Goal: Task Accomplishment & Management: Manage account settings

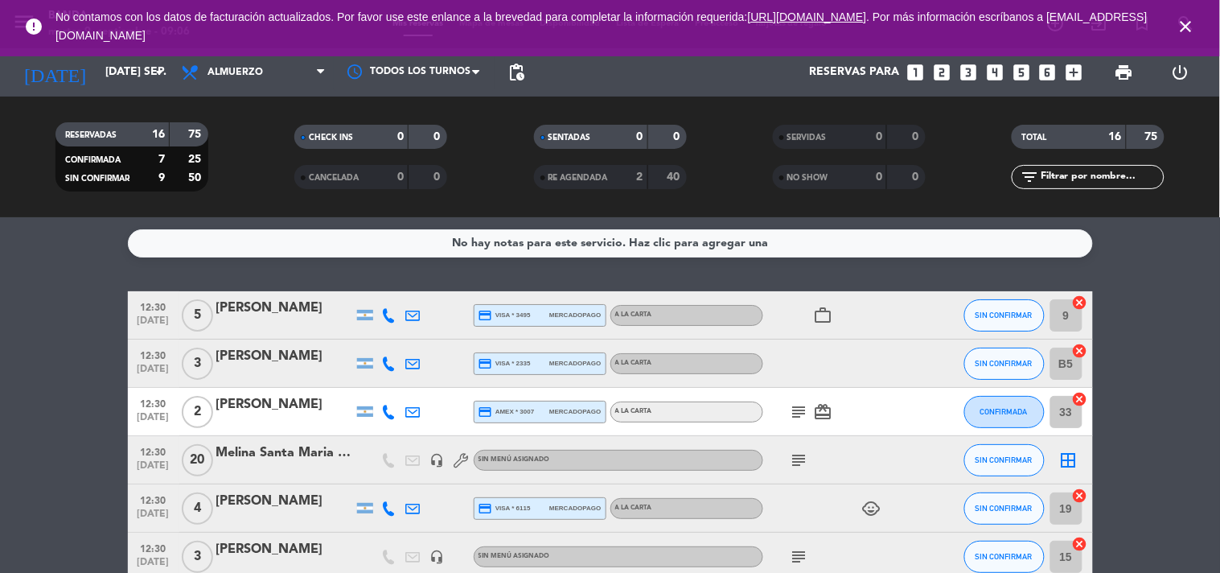
click at [1179, 17] on icon "close" at bounding box center [1186, 26] width 19 height 19
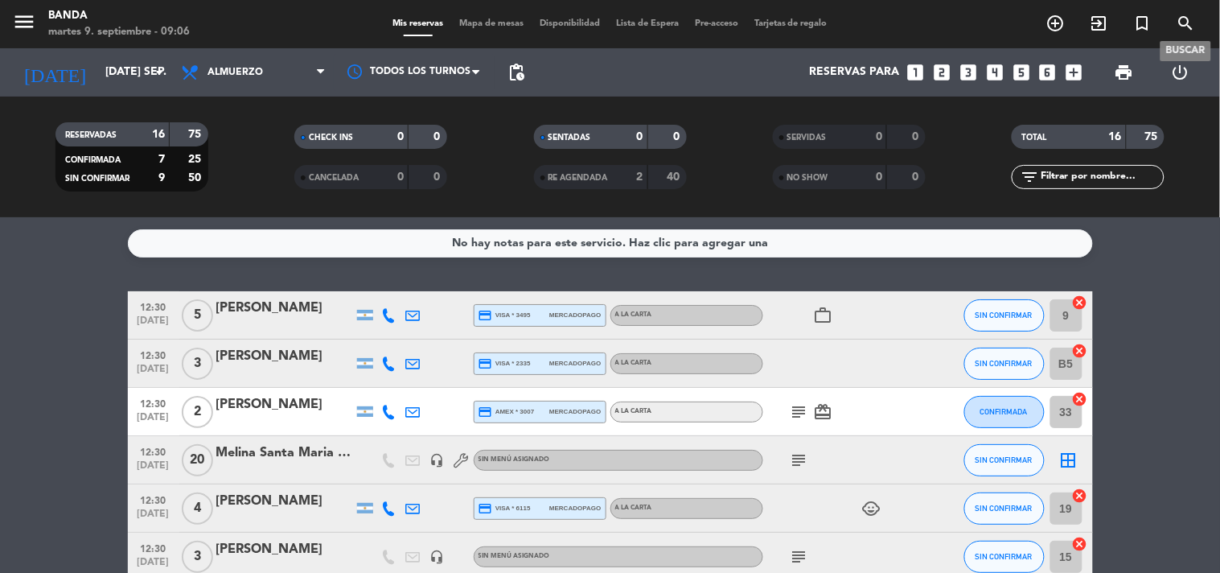
click at [1188, 22] on icon "search" at bounding box center [1186, 23] width 19 height 19
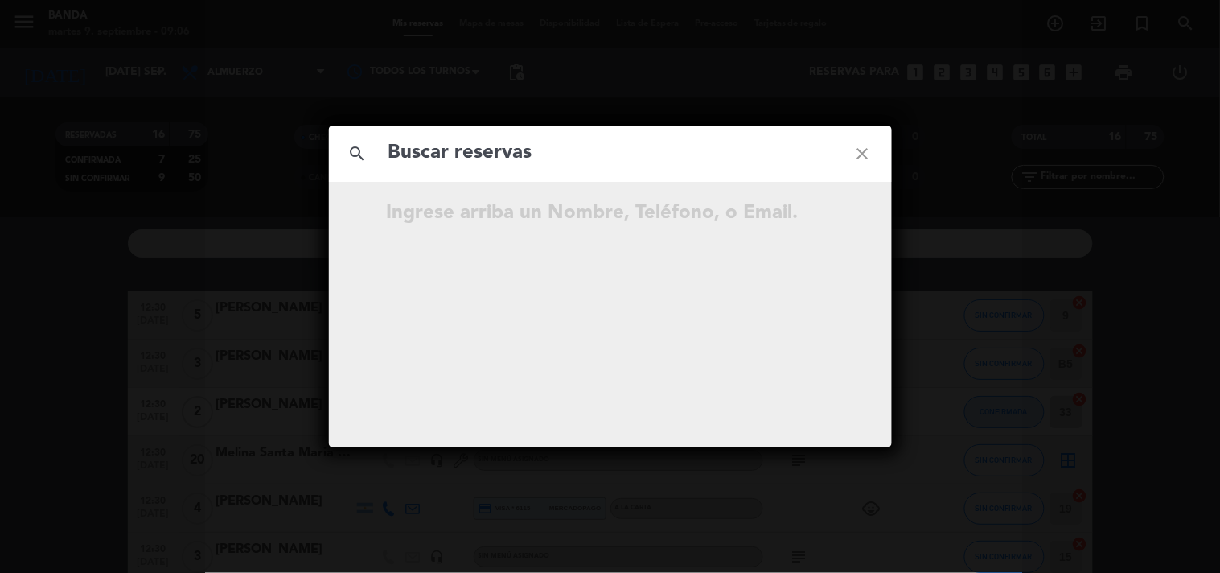
click at [491, 158] on input "text" at bounding box center [610, 153] width 447 height 33
type input "[PERSON_NAME]"
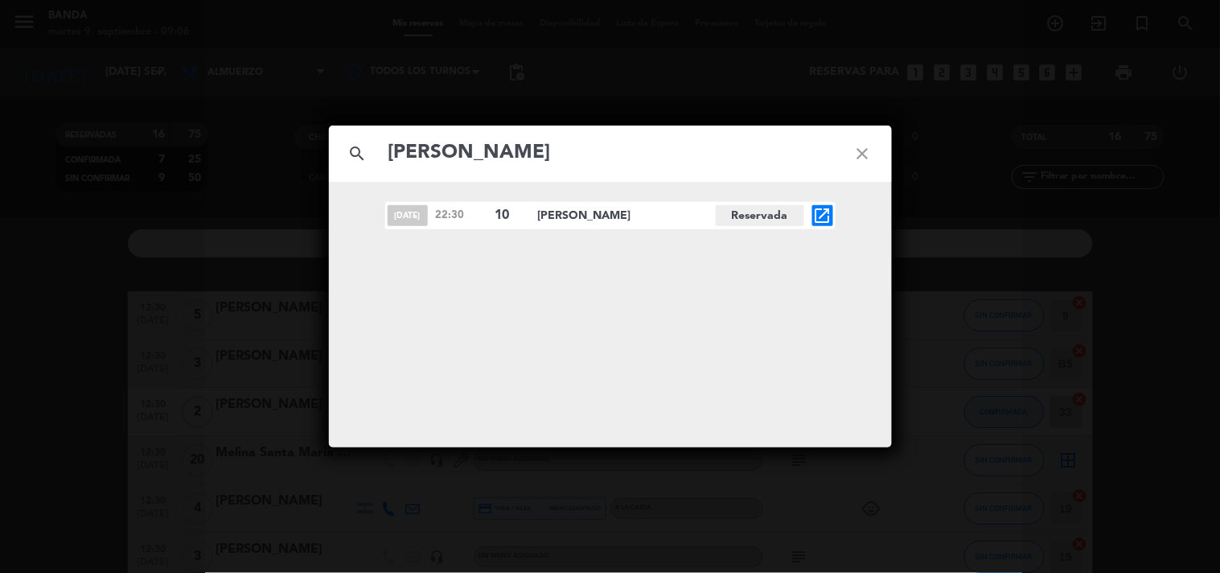
click at [842, 229] on div "[DATE] 22:30 10 [PERSON_NAME][GEOGRAPHIC_DATA] open_in_new" at bounding box center [610, 314] width 563 height 265
click at [832, 221] on icon "open_in_new" at bounding box center [822, 215] width 19 height 19
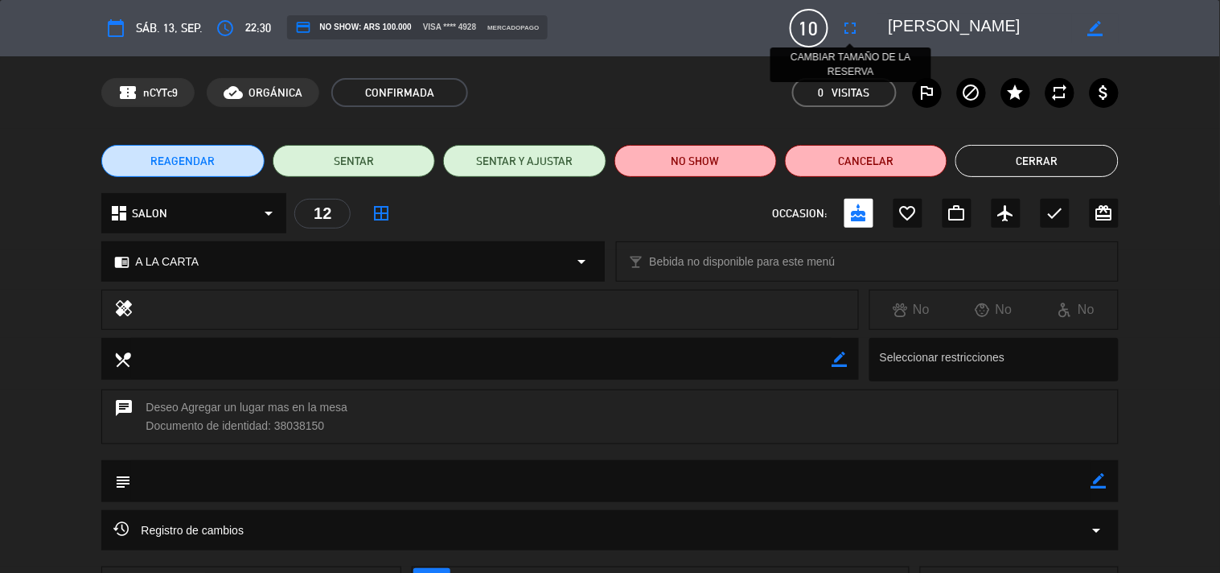
click at [847, 21] on icon "fullscreen" at bounding box center [850, 28] width 19 height 19
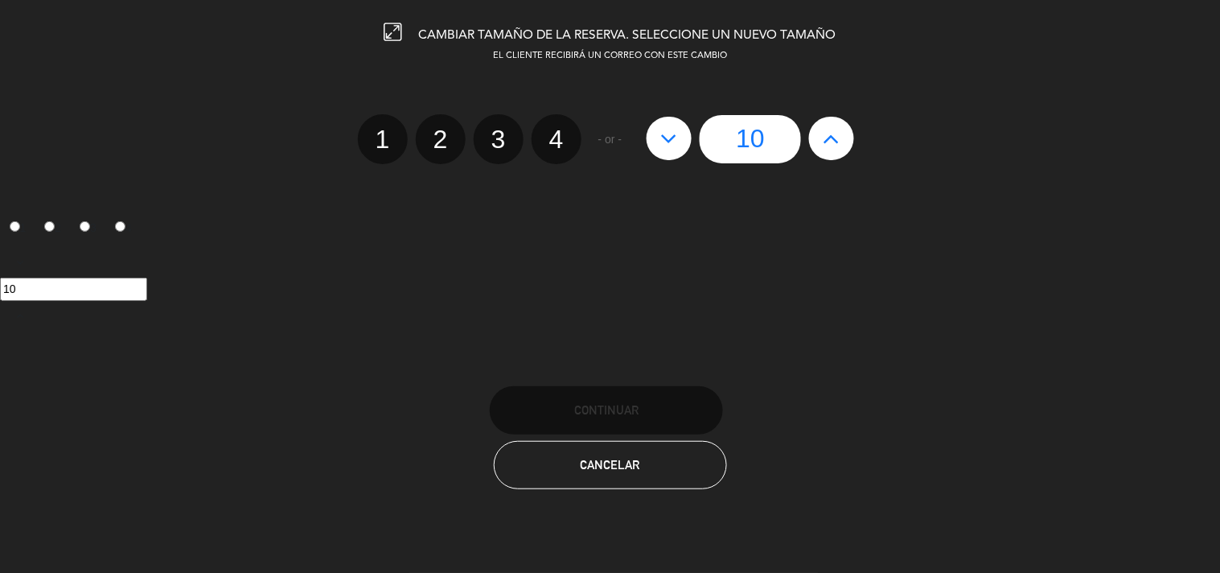
click at [847, 130] on button at bounding box center [831, 138] width 45 height 43
type input "11"
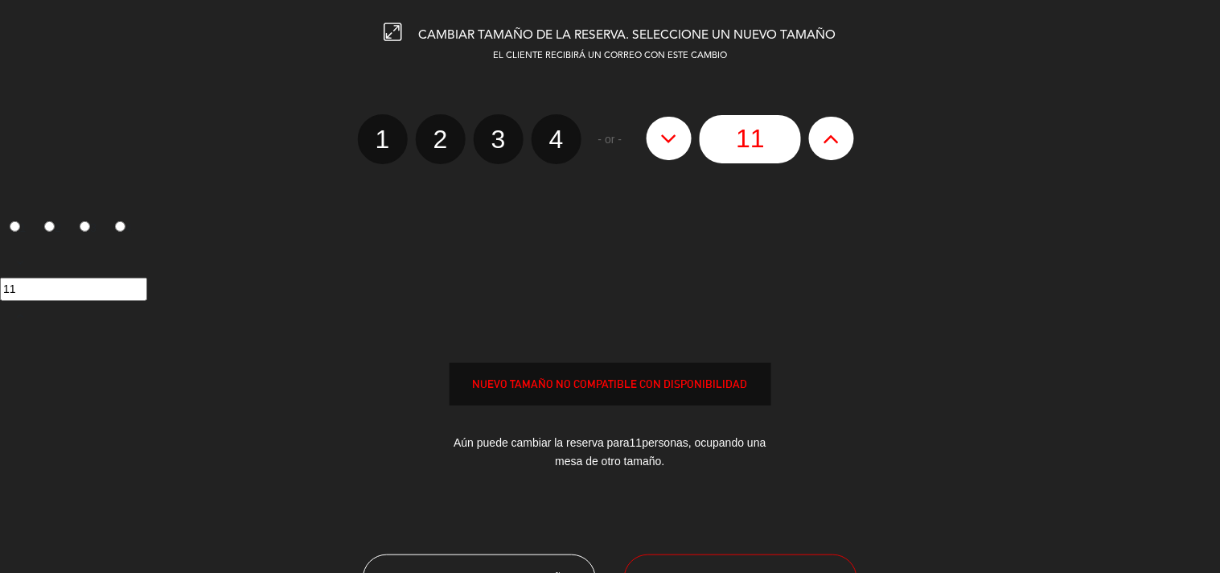
scroll to position [131, 0]
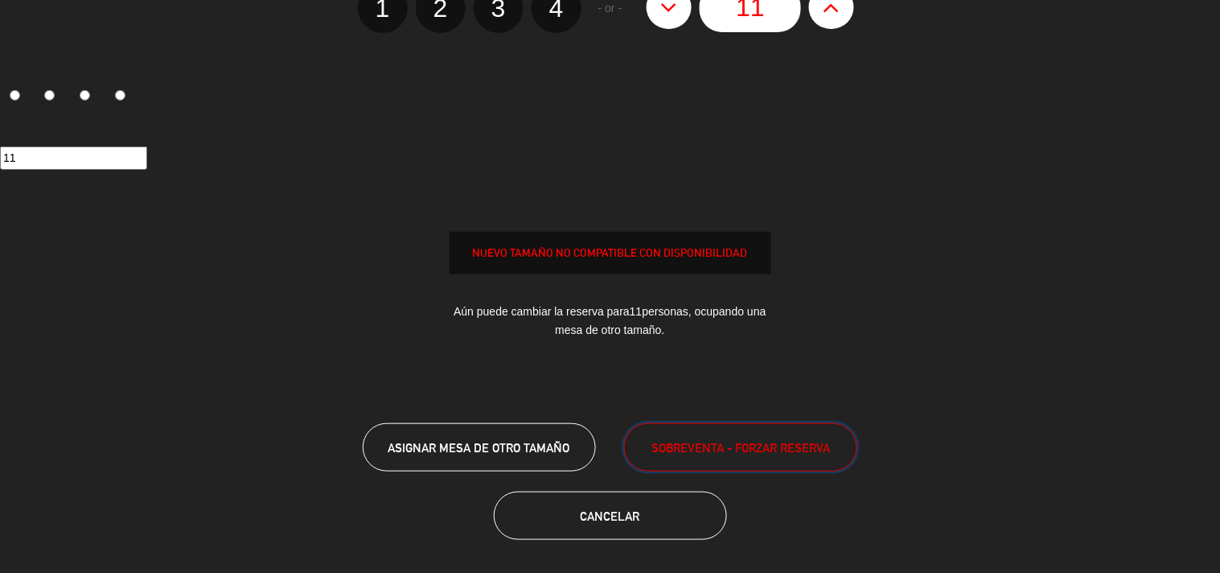
click at [710, 447] on span "SOBREVENTA - FORZAR RESERVA" at bounding box center [741, 447] width 179 height 19
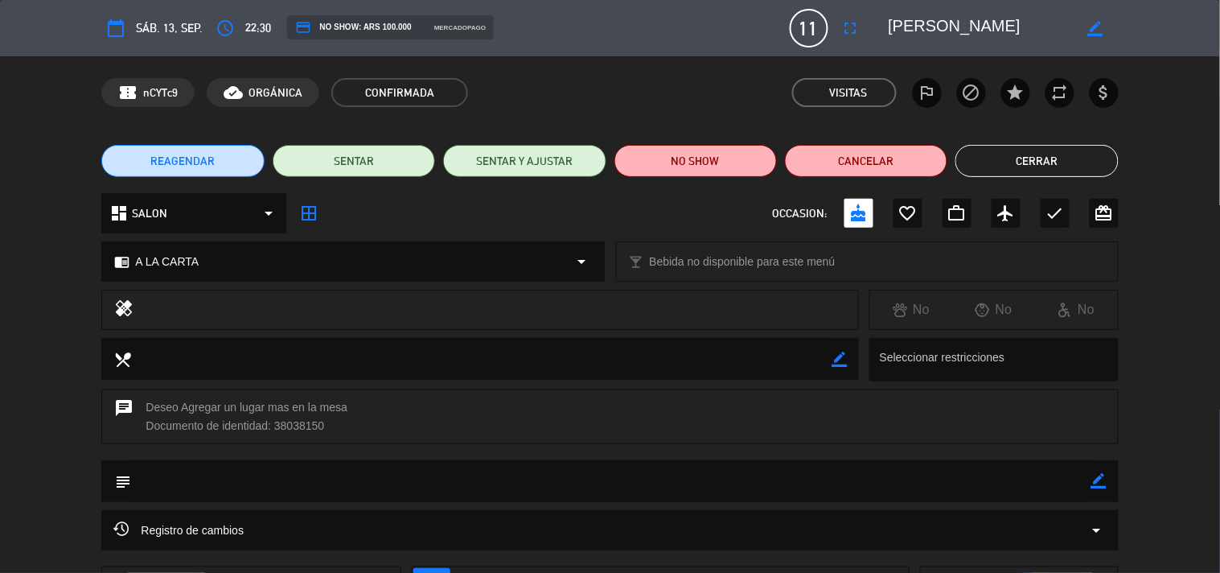
click at [1030, 156] on button "Cerrar" at bounding box center [1037, 161] width 162 height 32
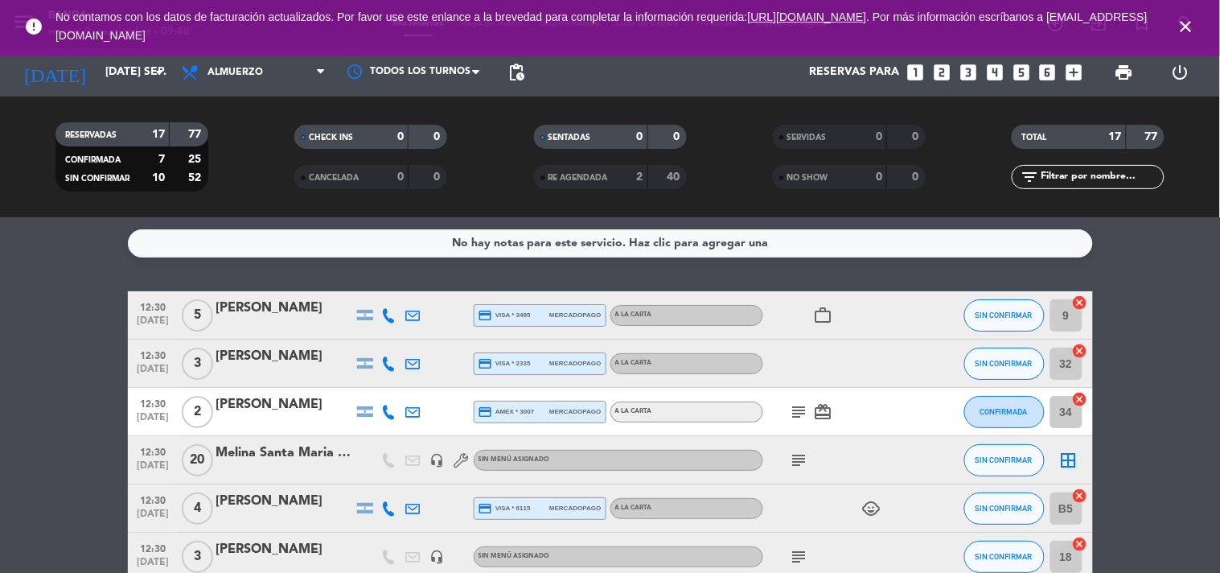
click at [1186, 17] on icon "close" at bounding box center [1186, 26] width 19 height 19
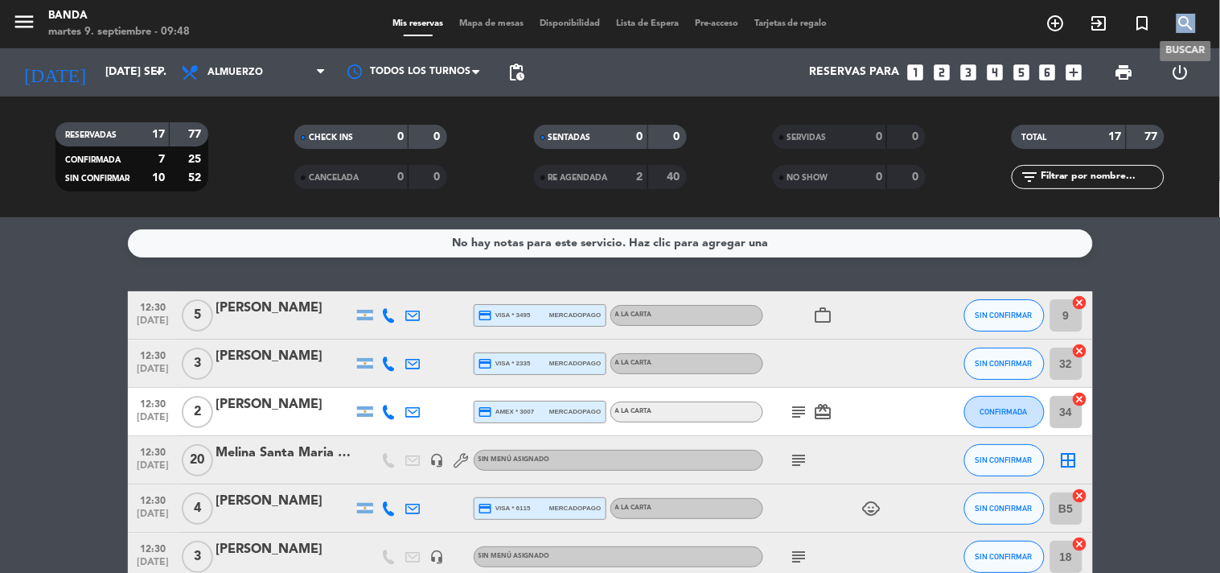
click at [1186, 16] on icon "search" at bounding box center [1186, 23] width 19 height 19
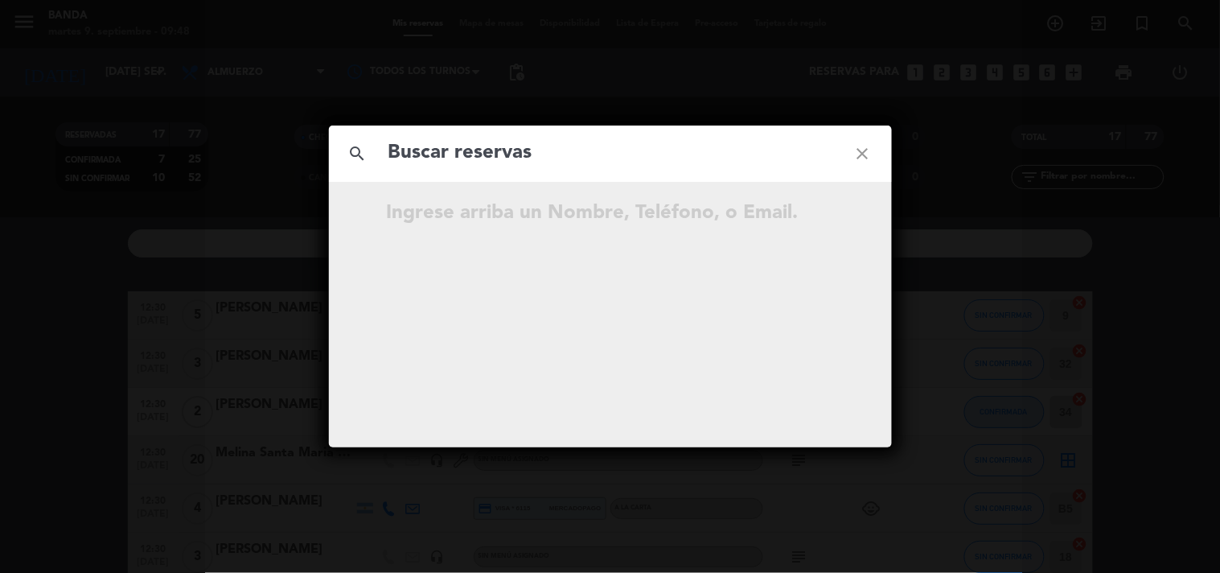
click at [627, 142] on input "text" at bounding box center [610, 153] width 447 height 33
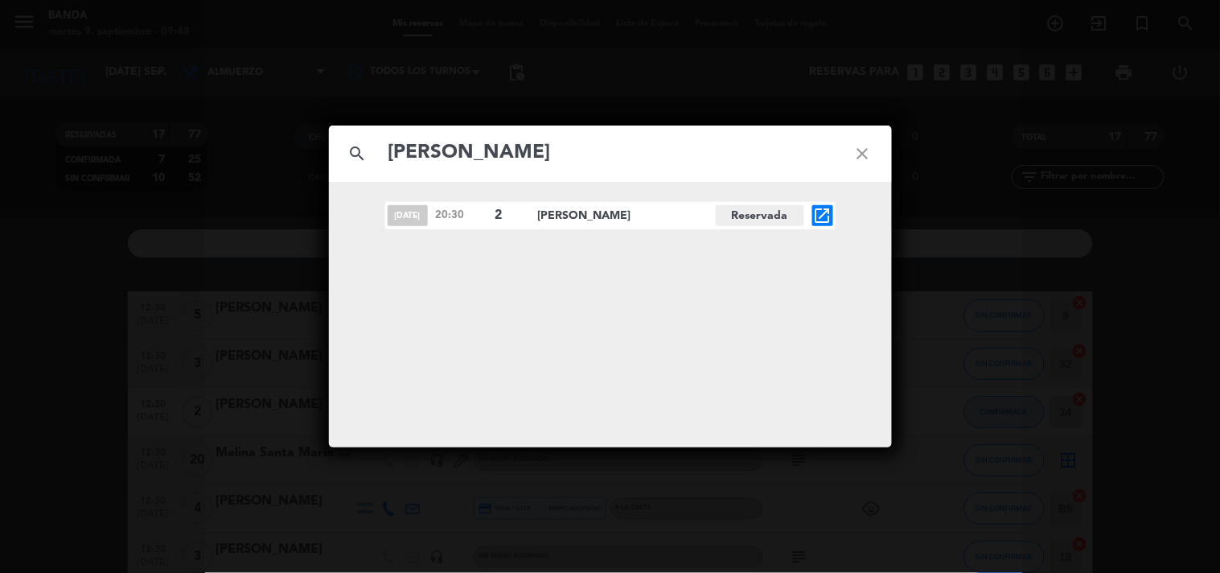
type input "[PERSON_NAME]"
click at [826, 213] on icon "open_in_new" at bounding box center [822, 215] width 19 height 19
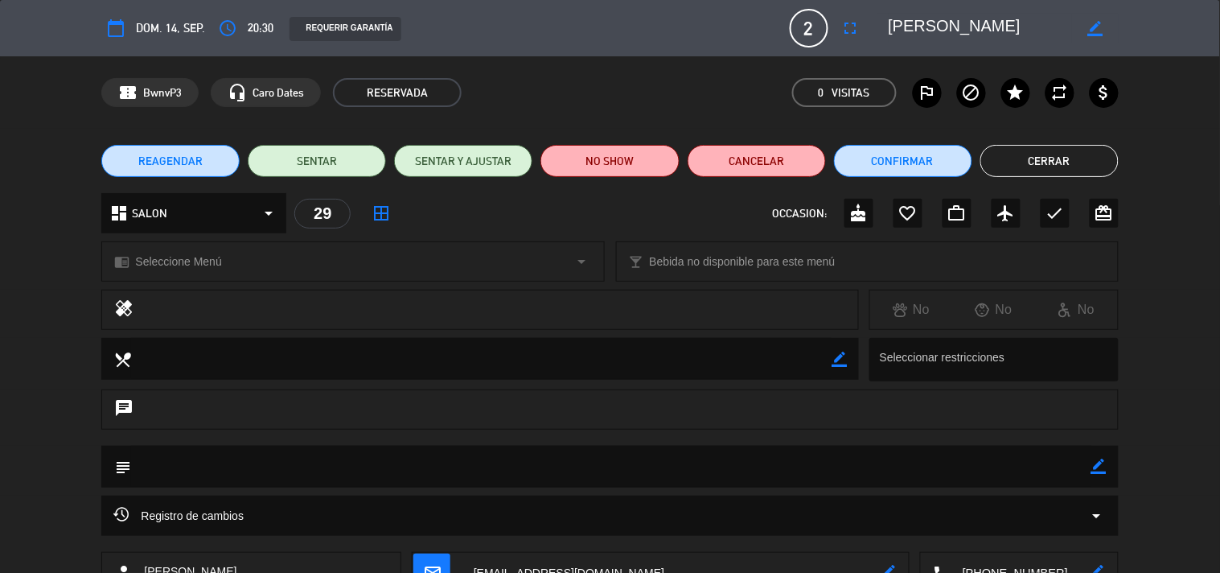
click at [110, 29] on icon "calendar_today" at bounding box center [115, 28] width 19 height 19
click at [204, 167] on button "REAGENDAR" at bounding box center [170, 161] width 138 height 32
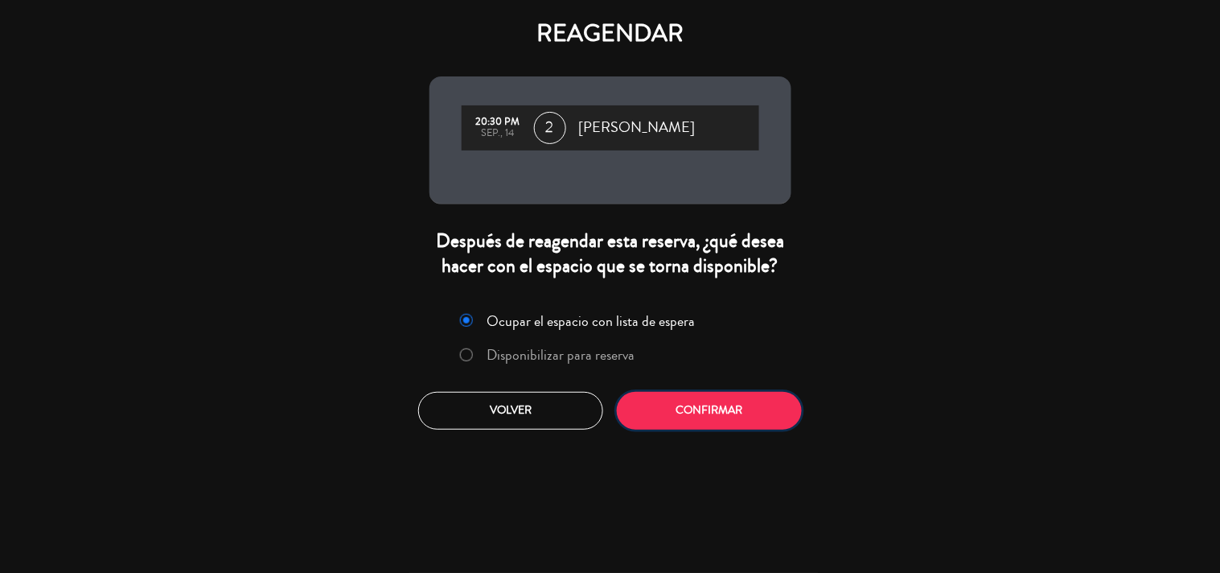
click at [656, 407] on button "Confirmar" at bounding box center [709, 411] width 185 height 38
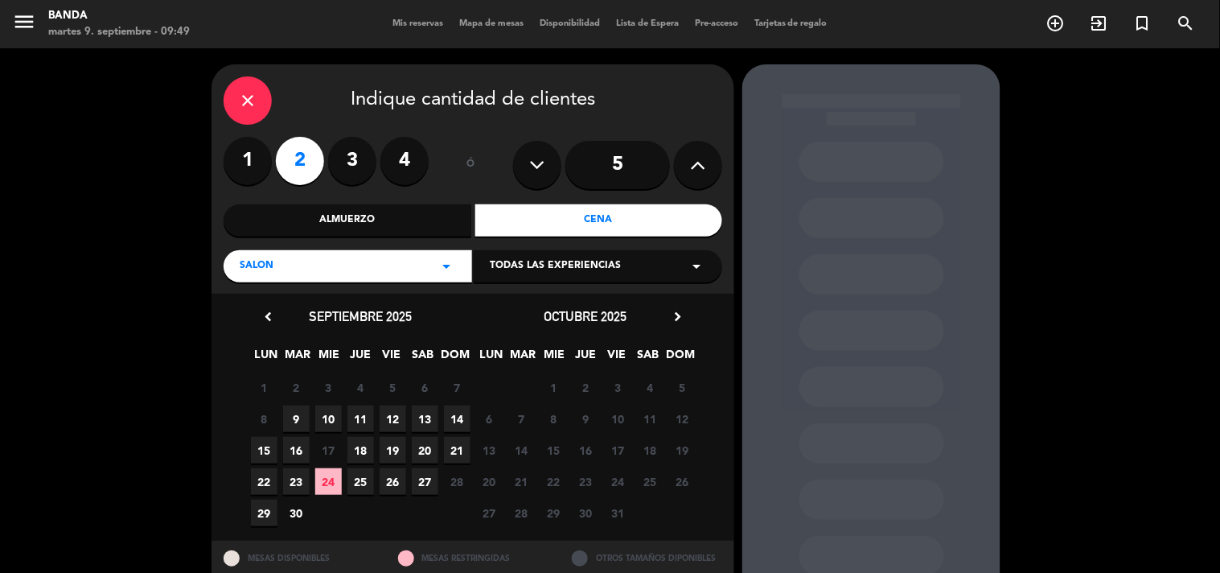
click at [266, 481] on span "22" at bounding box center [264, 481] width 27 height 27
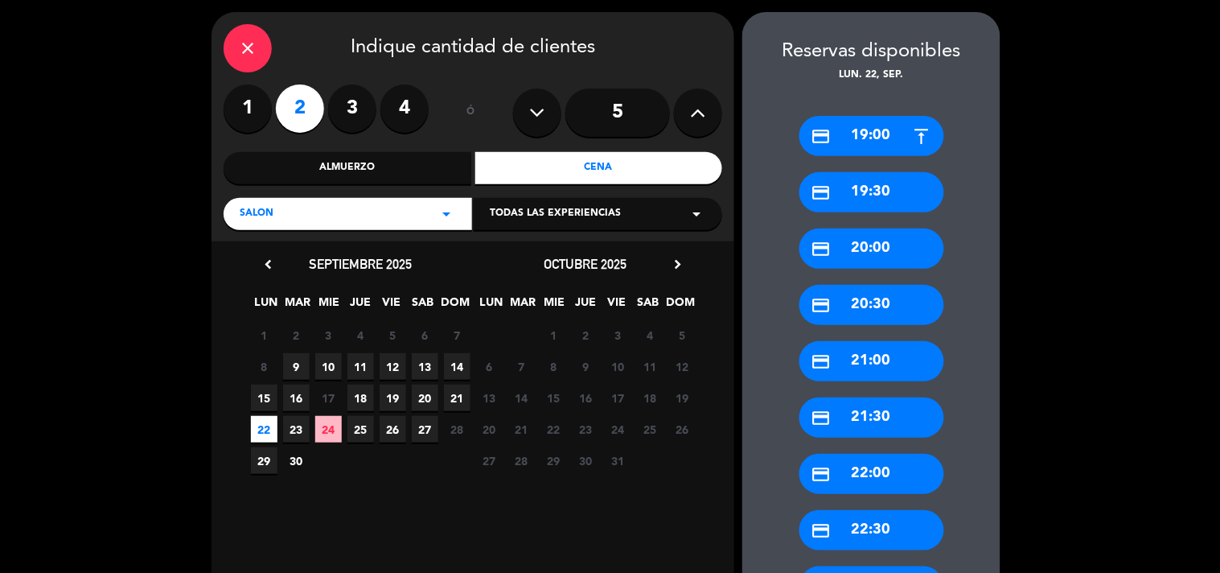
scroll to position [187, 0]
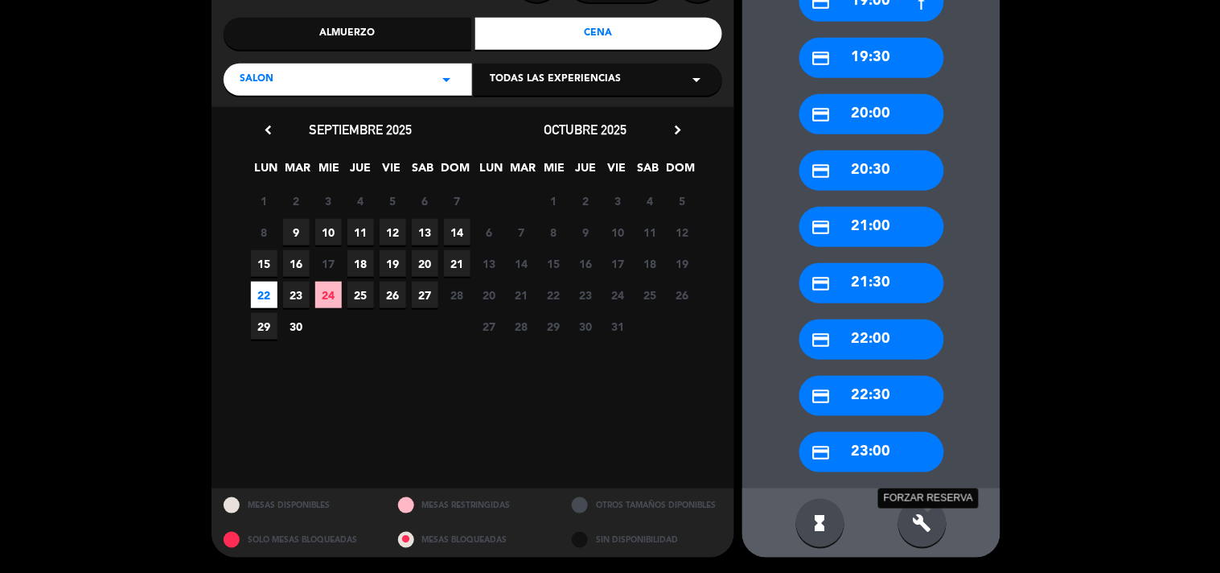
click at [925, 529] on icon "build" at bounding box center [922, 522] width 19 height 19
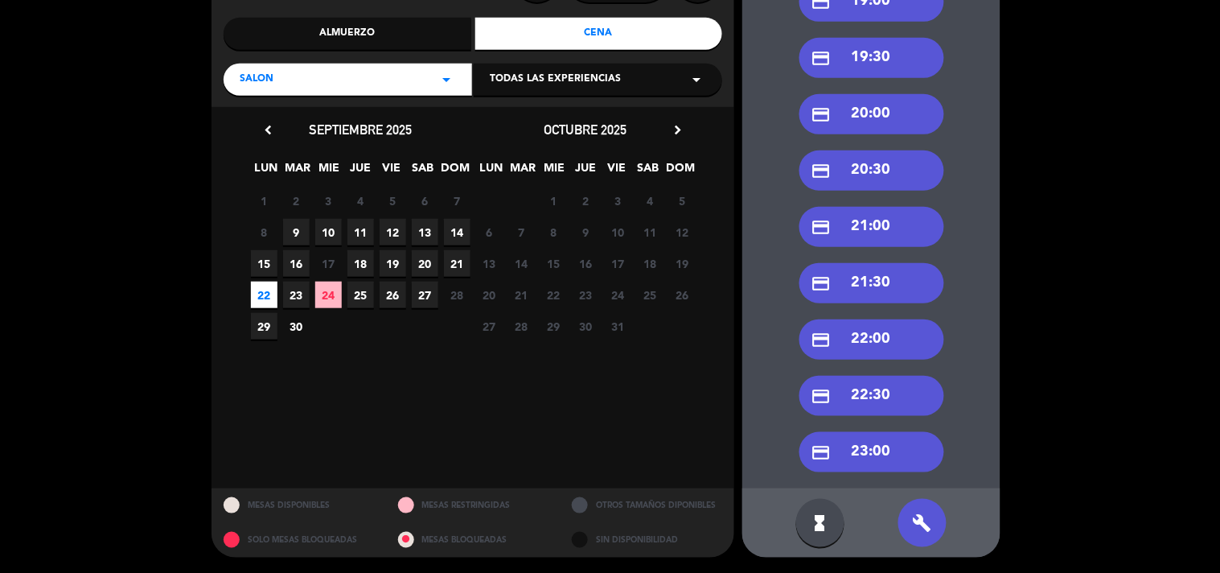
click at [893, 182] on div "credit_card 20:30" at bounding box center [872, 170] width 145 height 40
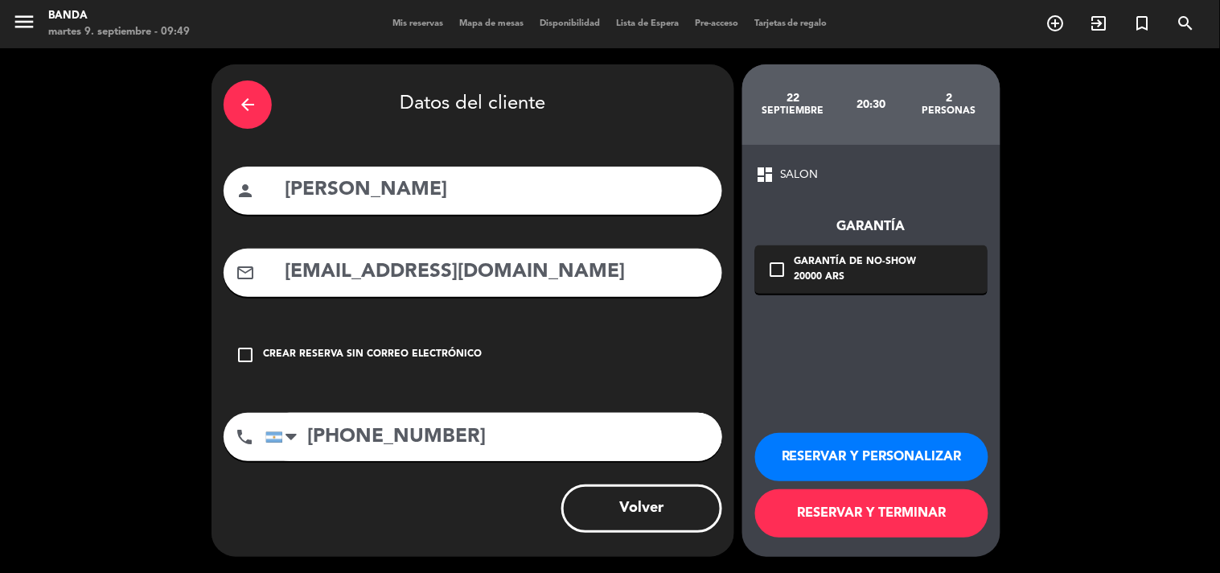
click at [841, 523] on button "RESERVAR Y TERMINAR" at bounding box center [871, 513] width 233 height 48
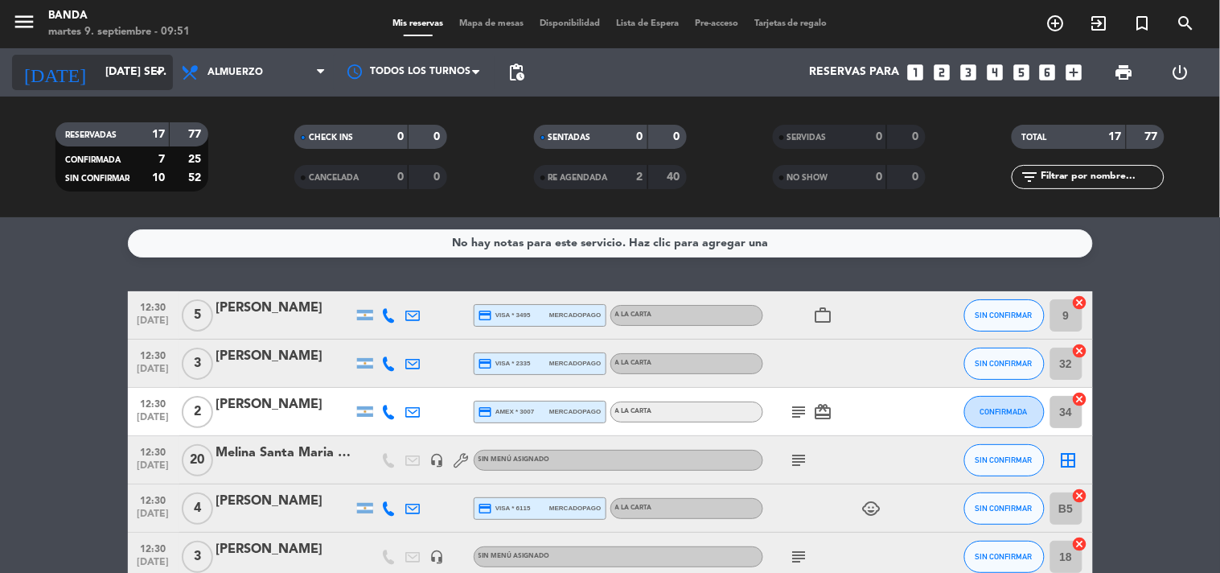
click at [109, 71] on input "[DATE] sep." at bounding box center [173, 72] width 153 height 29
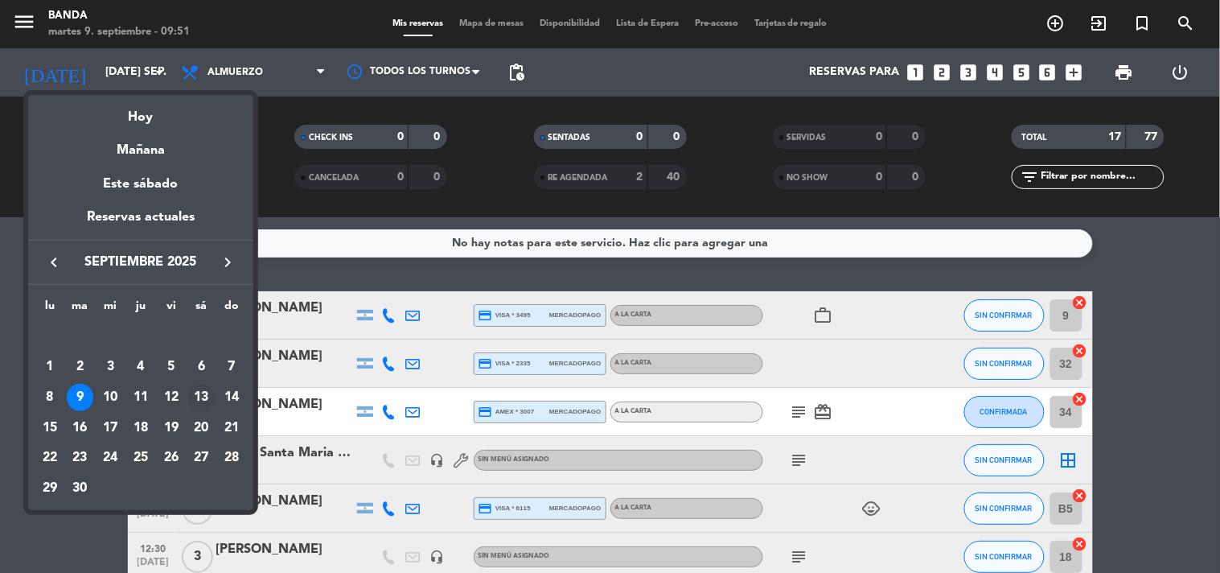
click at [205, 389] on div "13" at bounding box center [200, 397] width 27 height 27
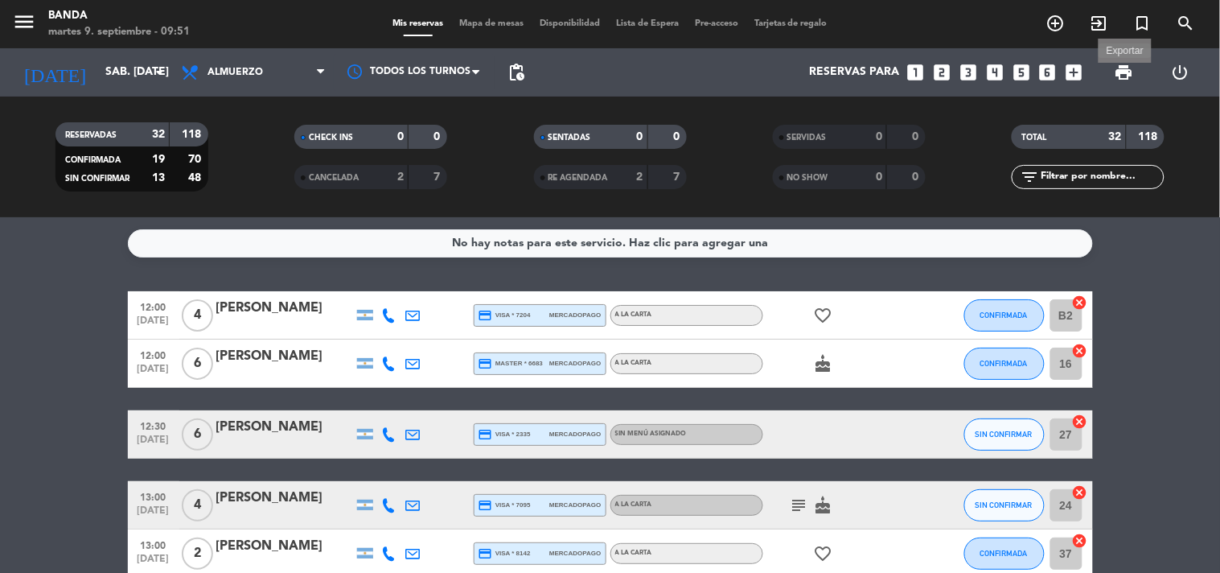
click at [1123, 66] on span "print" at bounding box center [1124, 72] width 19 height 19
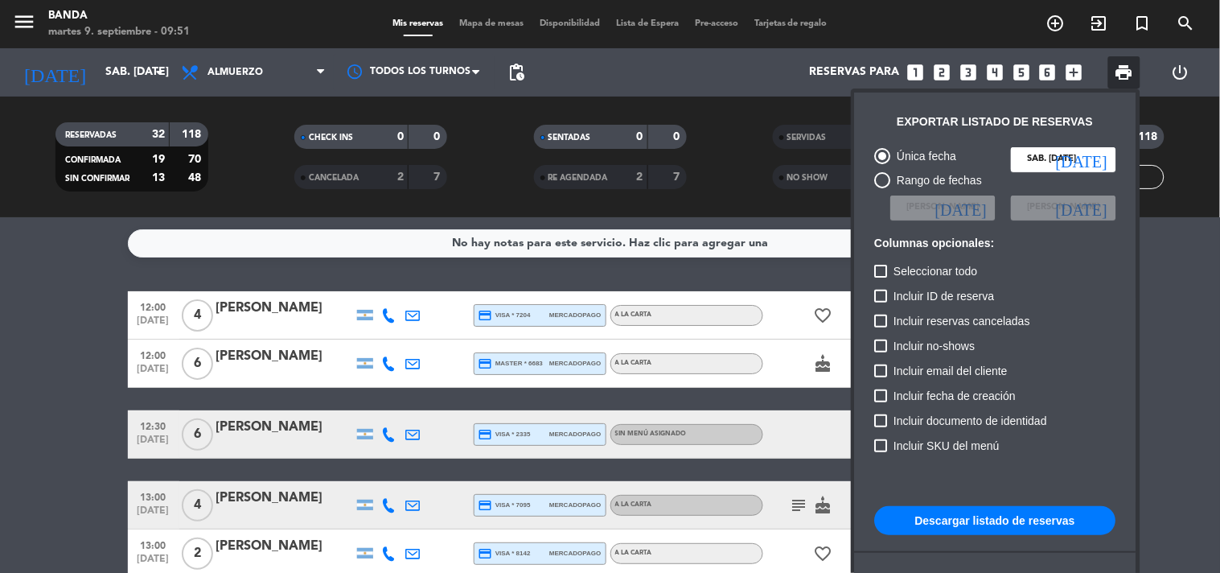
scroll to position [97, 0]
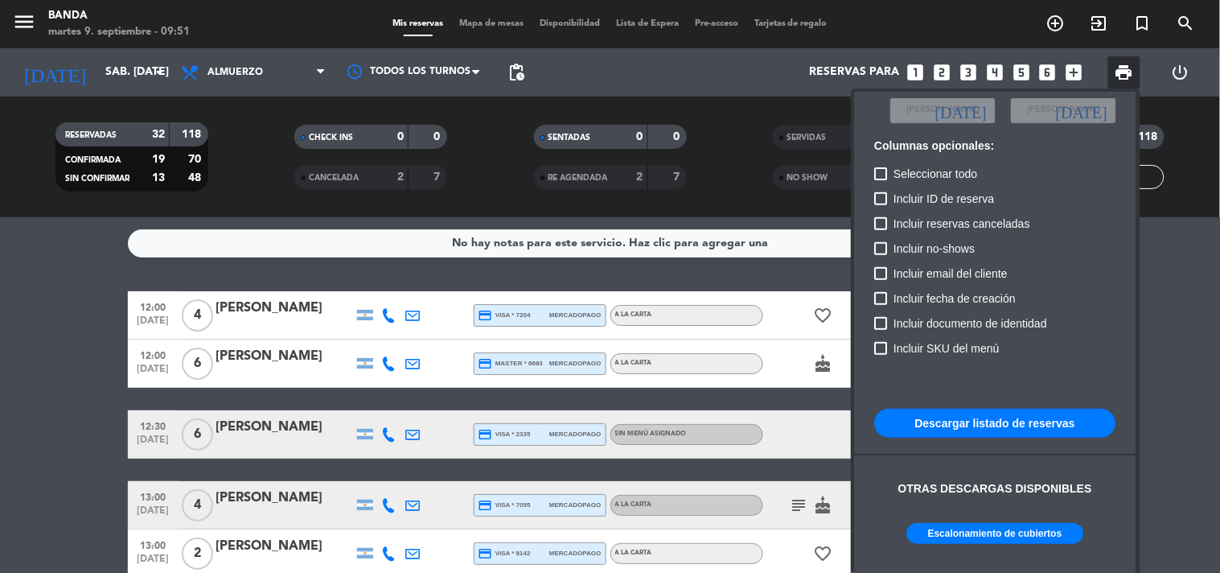
click at [977, 526] on button "Escalonamiento de cubiertos" at bounding box center [995, 533] width 177 height 21
click at [138, 68] on div at bounding box center [610, 286] width 1220 height 573
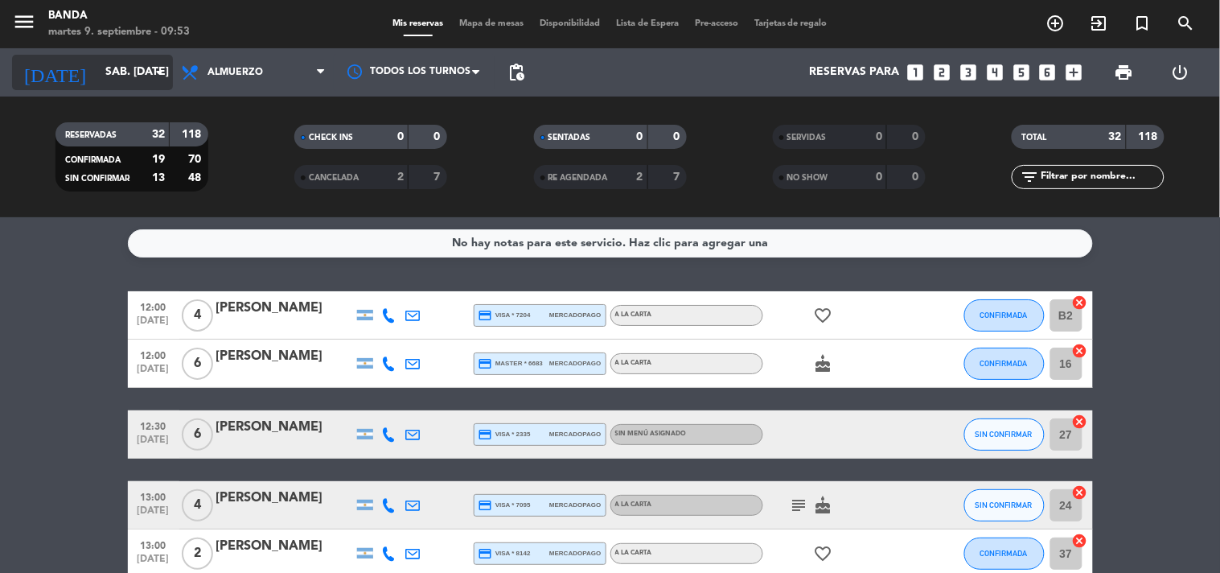
click at [138, 68] on input "sáb. [DATE]" at bounding box center [173, 72] width 153 height 29
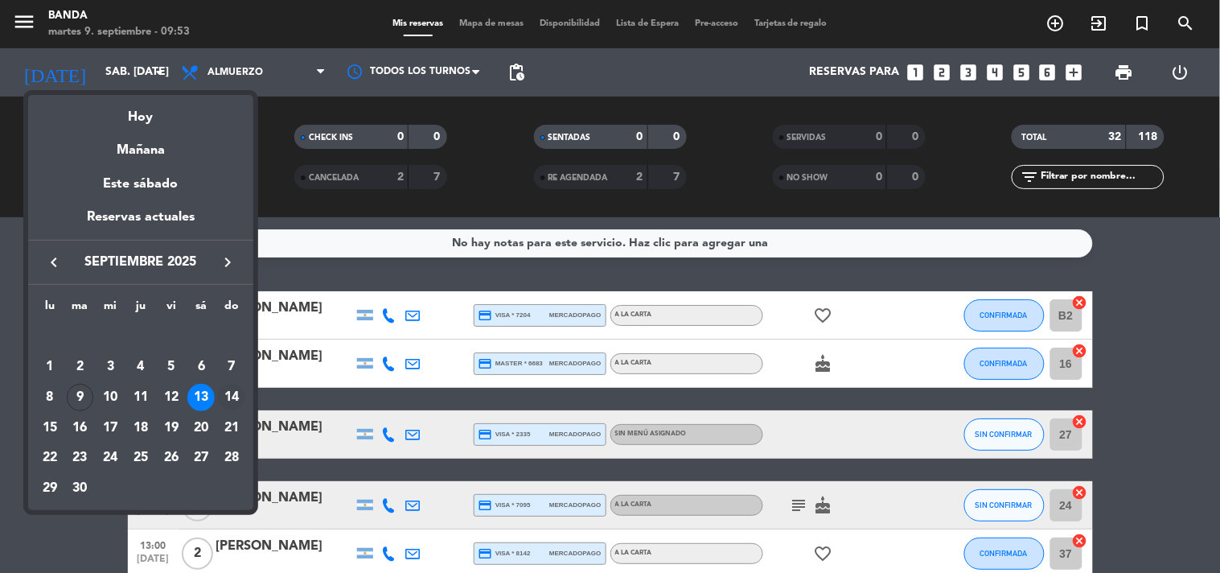
click at [240, 391] on div "14" at bounding box center [231, 397] width 27 height 27
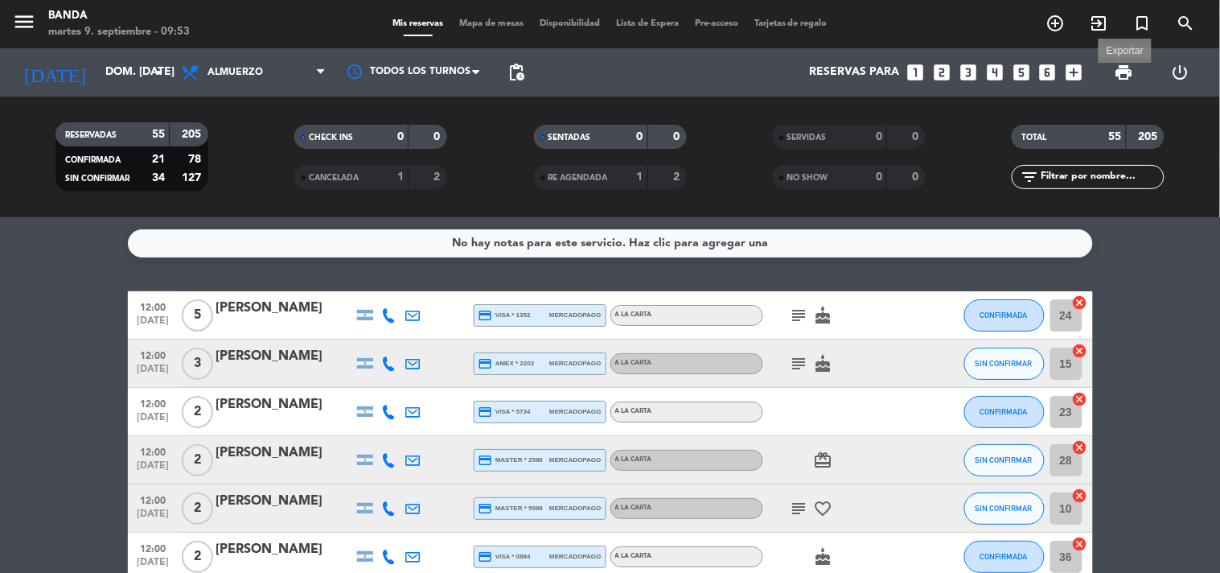
click at [1132, 77] on span "print" at bounding box center [1124, 72] width 19 height 19
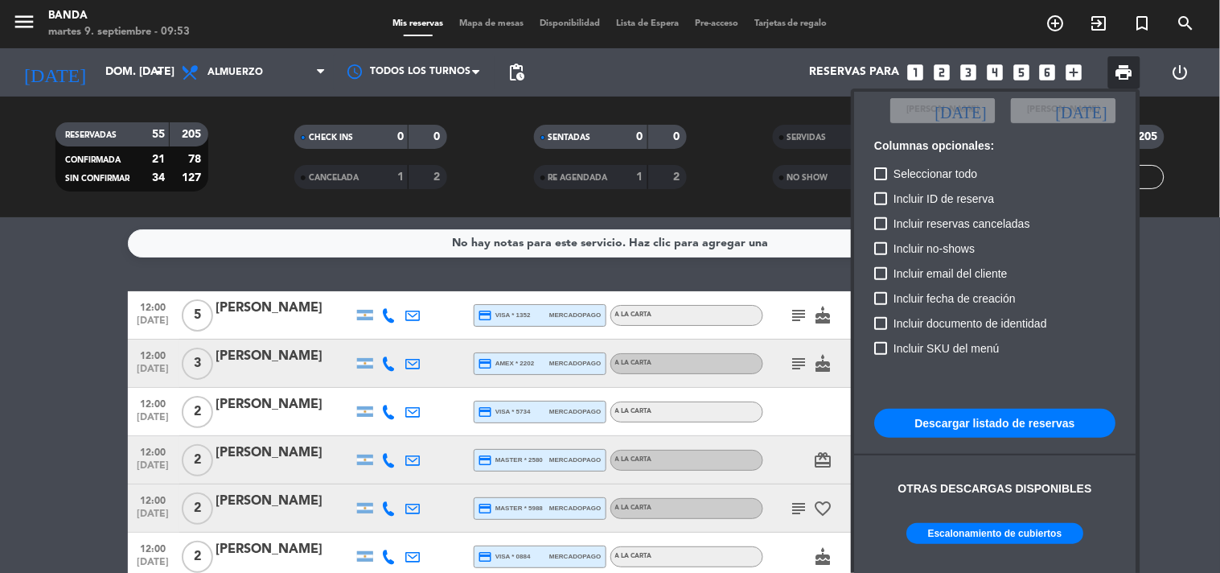
click at [1006, 536] on button "Escalonamiento de cubiertos" at bounding box center [995, 533] width 177 height 21
click at [278, 70] on div at bounding box center [610, 286] width 1220 height 573
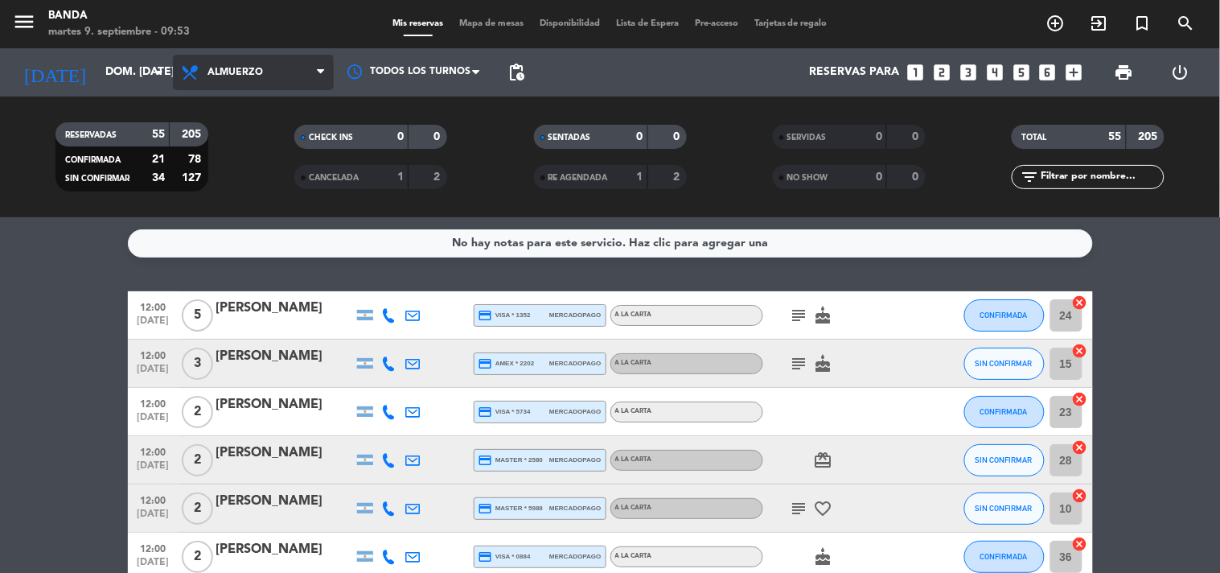
click at [278, 70] on span "Almuerzo" at bounding box center [253, 72] width 161 height 35
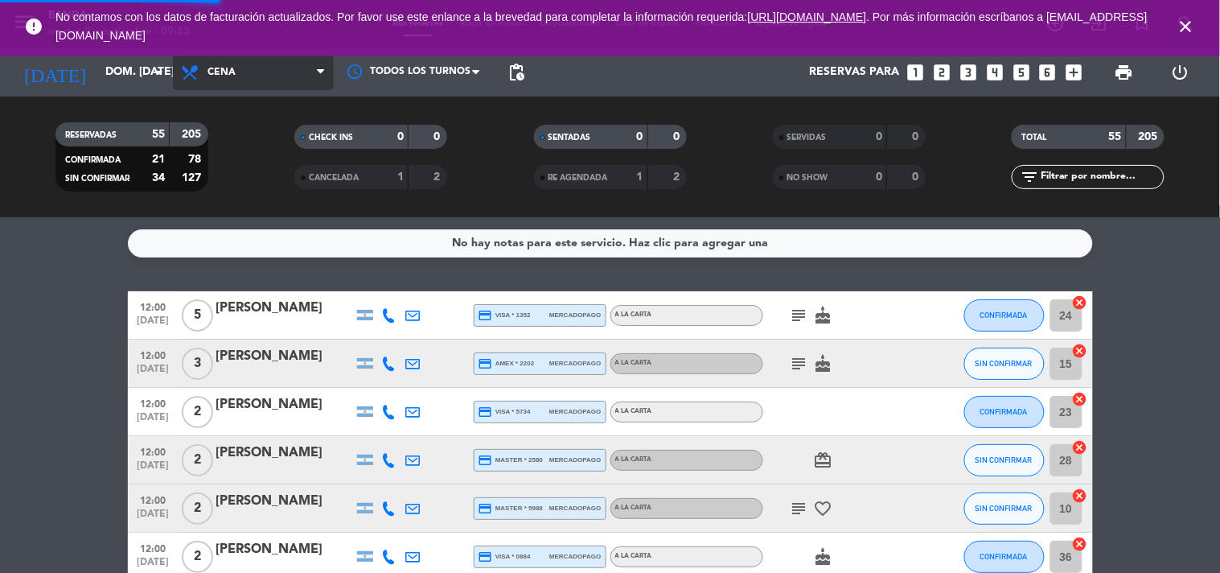
click at [263, 169] on div "menu Banda martes 9. septiembre - 09:53 Mis reservas Mapa de mesas Disponibilid…" at bounding box center [610, 108] width 1220 height 217
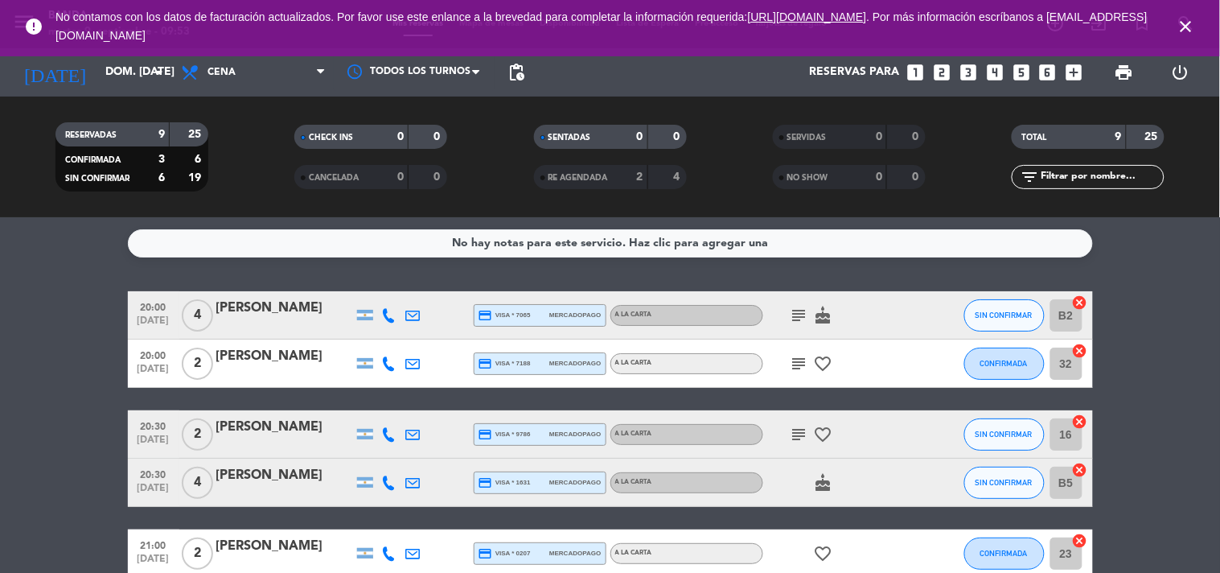
click at [1188, 24] on icon "close" at bounding box center [1186, 26] width 19 height 19
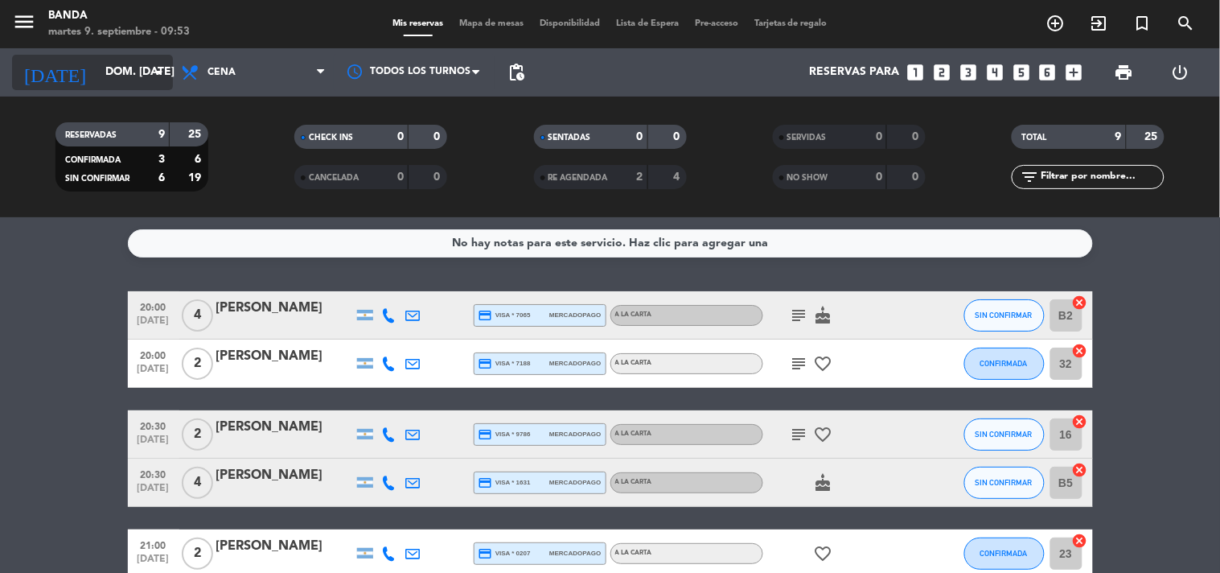
click at [129, 66] on input "dom. [DATE]" at bounding box center [173, 72] width 153 height 29
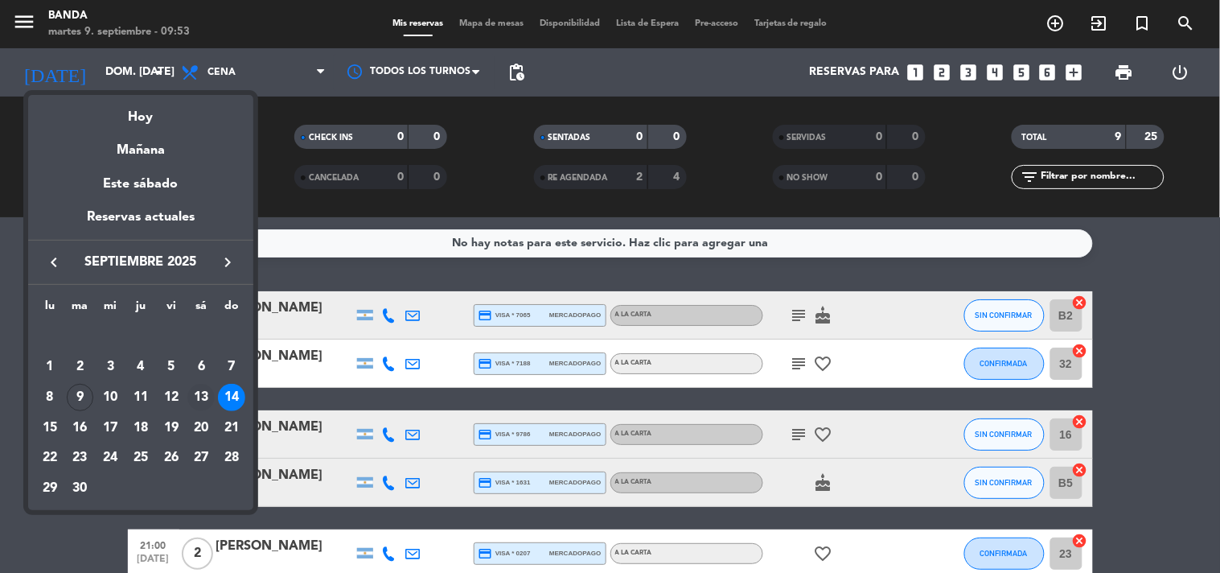
click at [199, 397] on div "13" at bounding box center [200, 397] width 27 height 27
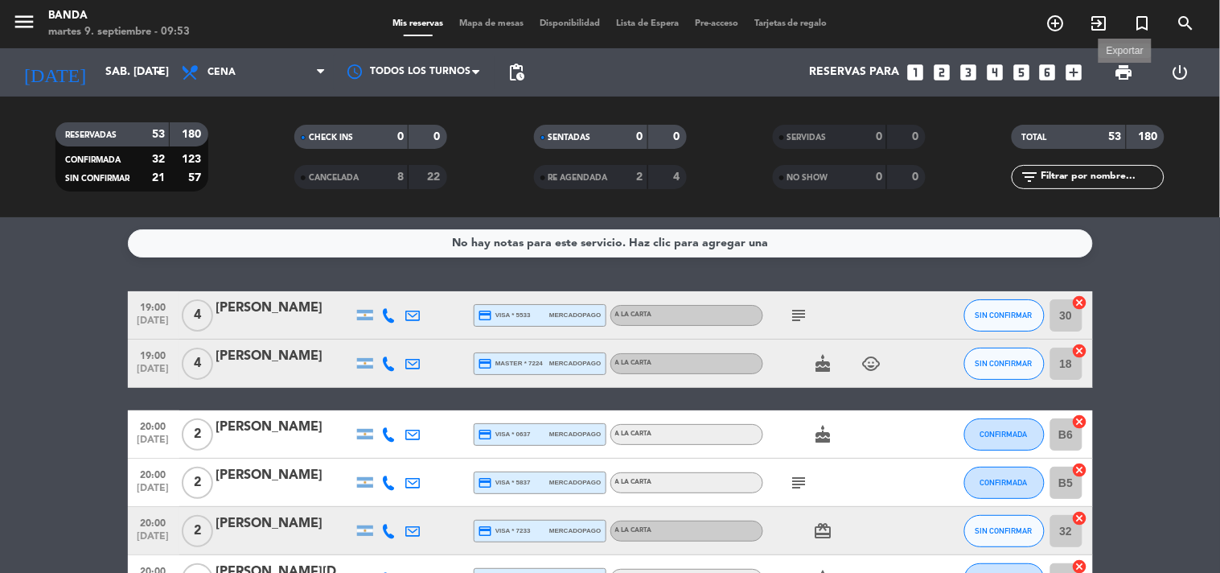
click at [1129, 79] on span "print" at bounding box center [1124, 72] width 19 height 19
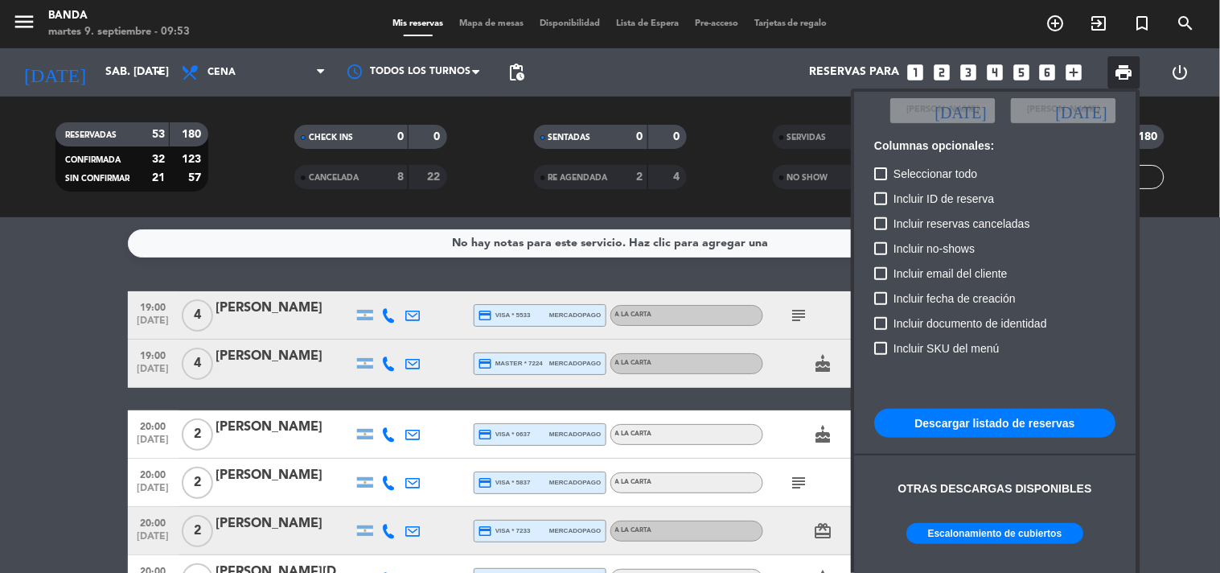
click at [988, 521] on div "Otras descargas disponibles" at bounding box center [995, 496] width 241 height 51
click at [988, 524] on button "Escalonamiento de cubiertos" at bounding box center [995, 533] width 177 height 21
click at [145, 60] on div at bounding box center [610, 286] width 1220 height 573
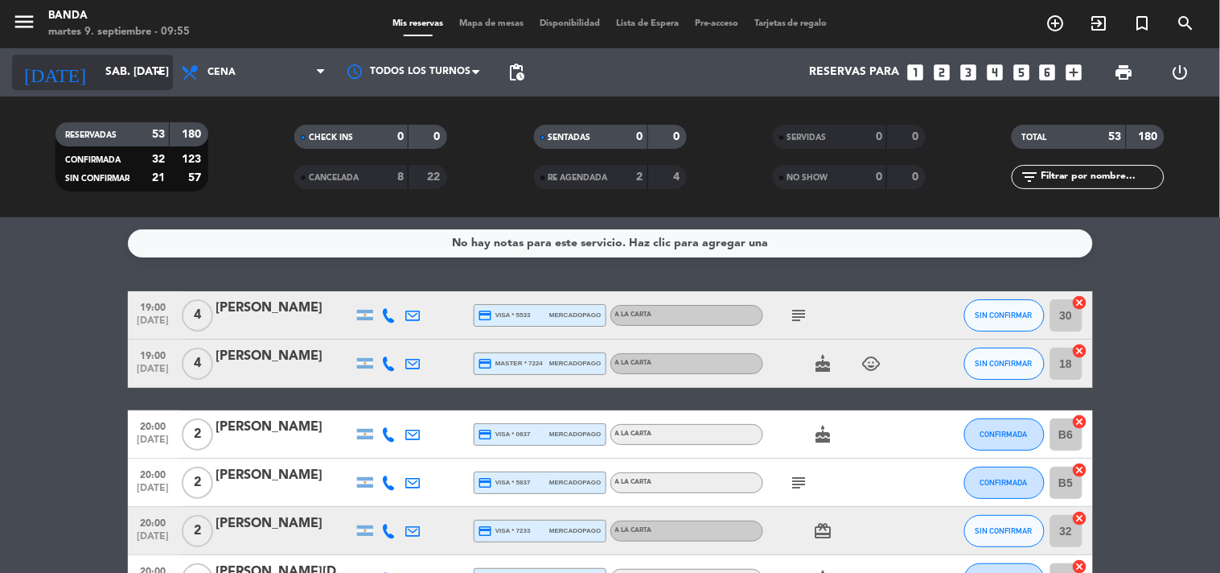
click at [145, 60] on input "sáb. [DATE]" at bounding box center [173, 72] width 153 height 29
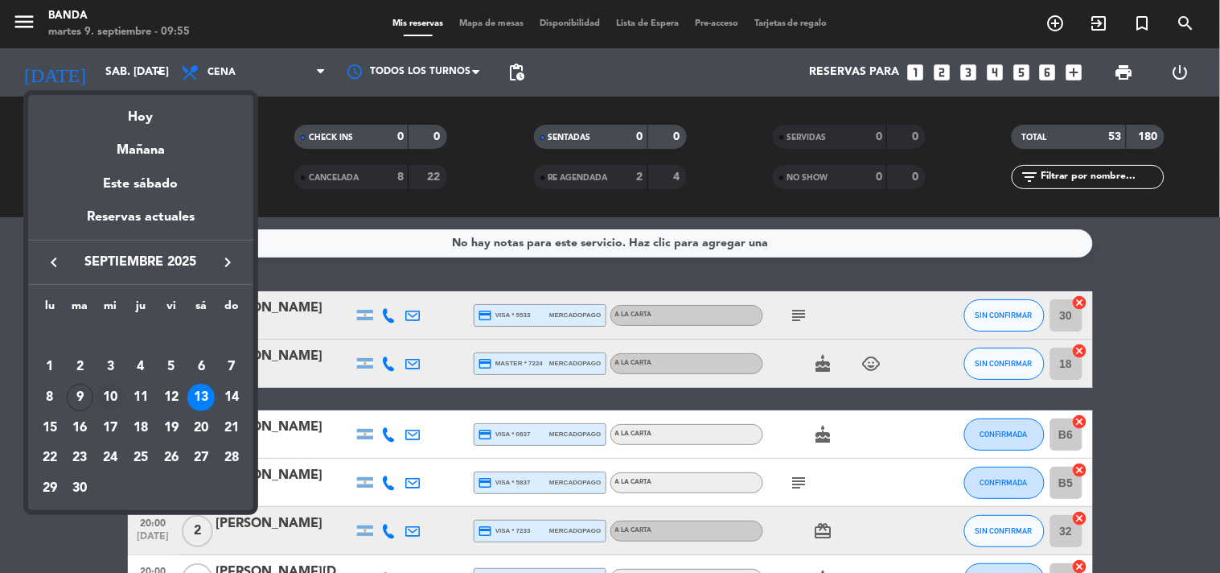
click at [115, 389] on div "10" at bounding box center [110, 397] width 27 height 27
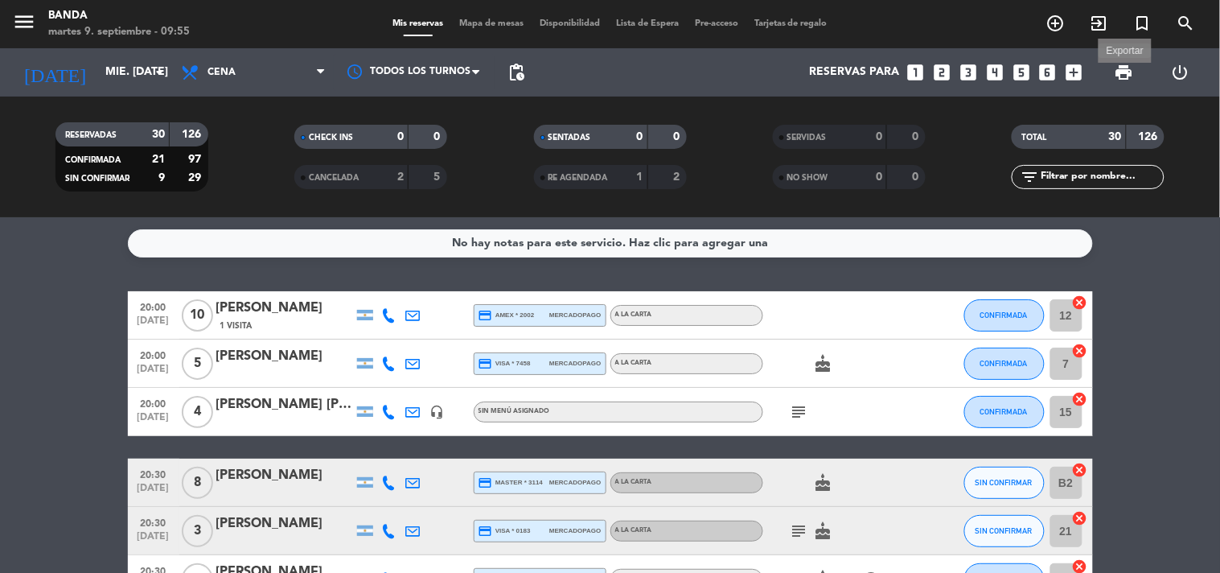
click at [1127, 78] on span "print" at bounding box center [1124, 72] width 19 height 19
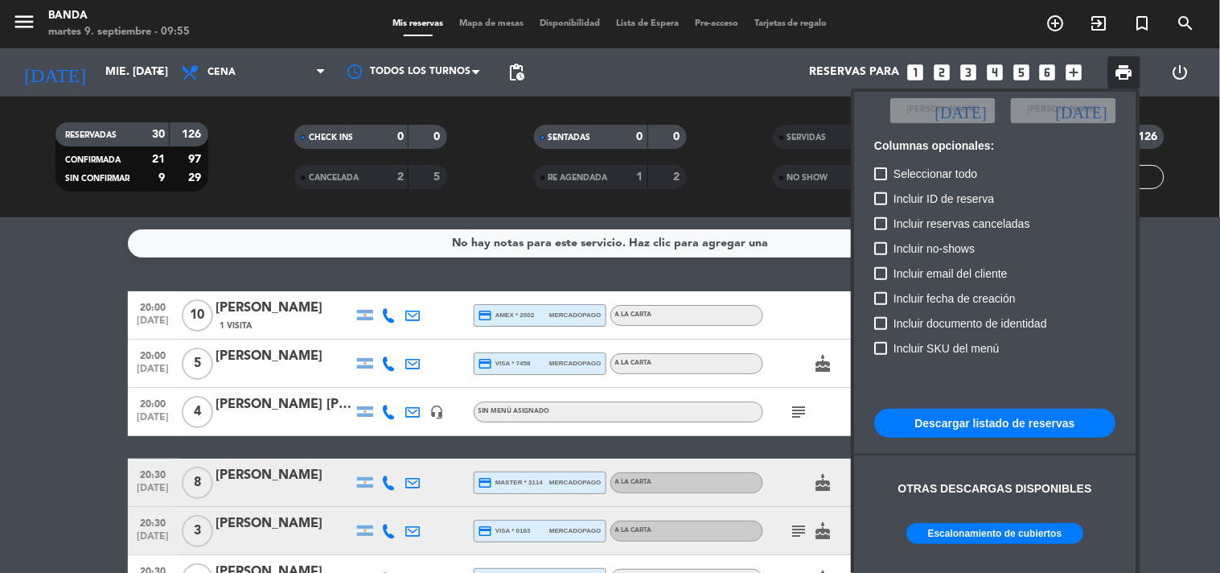
click at [960, 524] on button "Escalonamiento de cubiertos" at bounding box center [995, 533] width 177 height 21
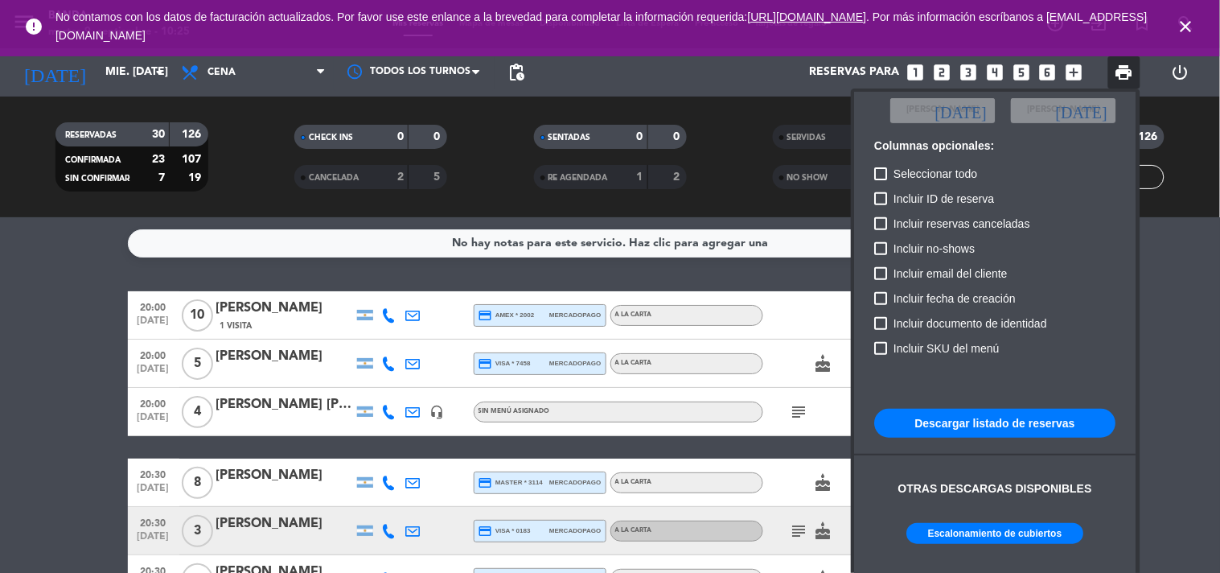
click at [123, 75] on div at bounding box center [610, 286] width 1220 height 573
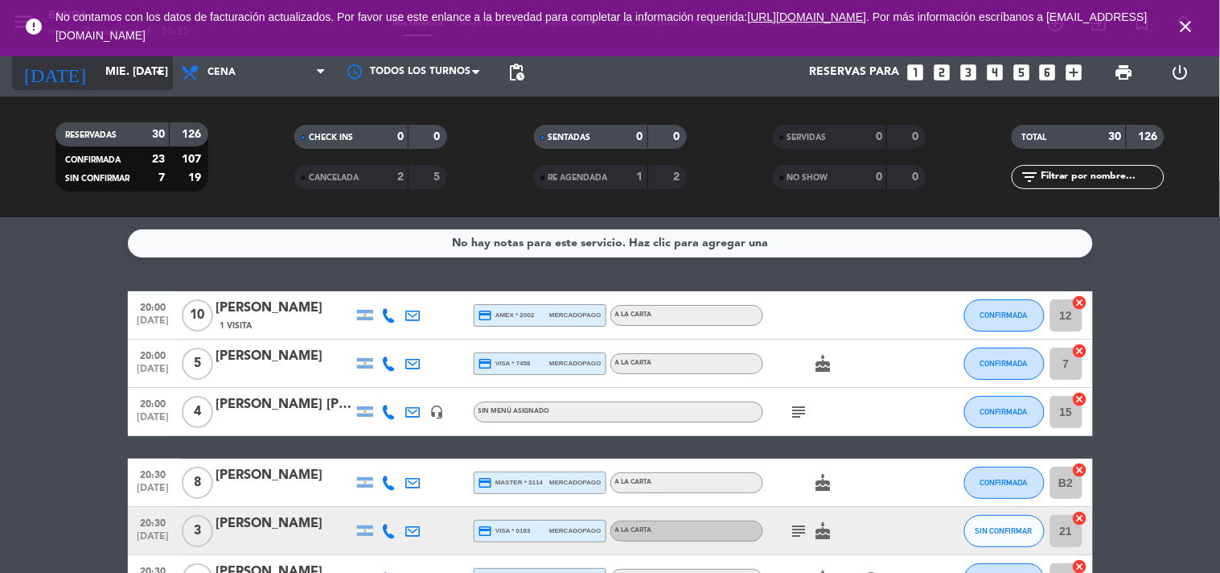
click at [123, 75] on input "mié. [DATE]" at bounding box center [173, 72] width 153 height 29
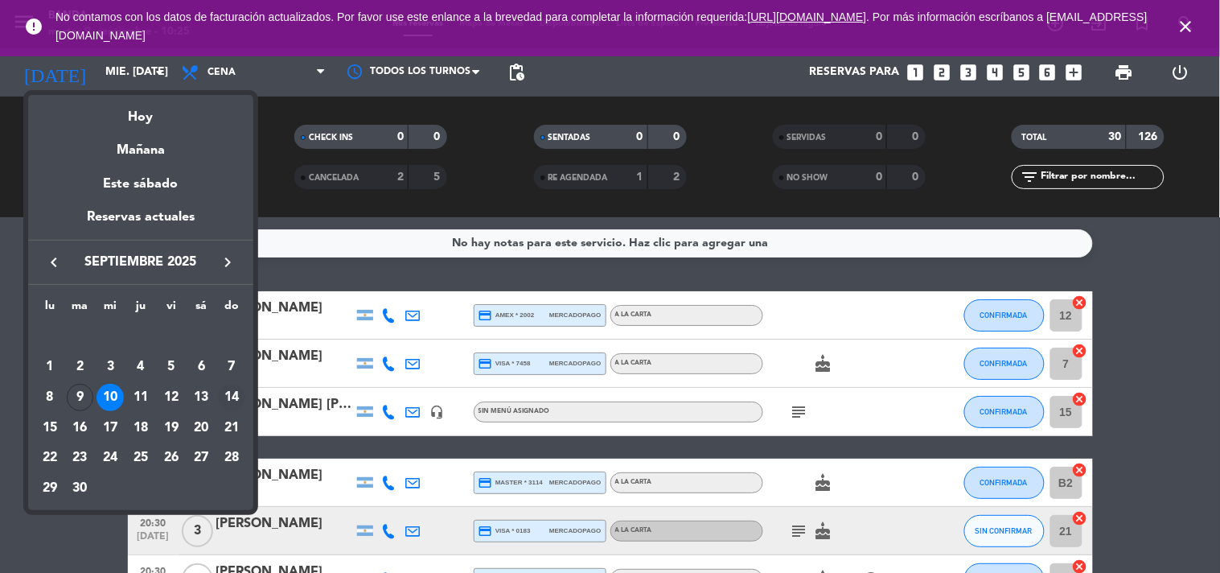
click at [224, 399] on div "14" at bounding box center [231, 397] width 27 height 27
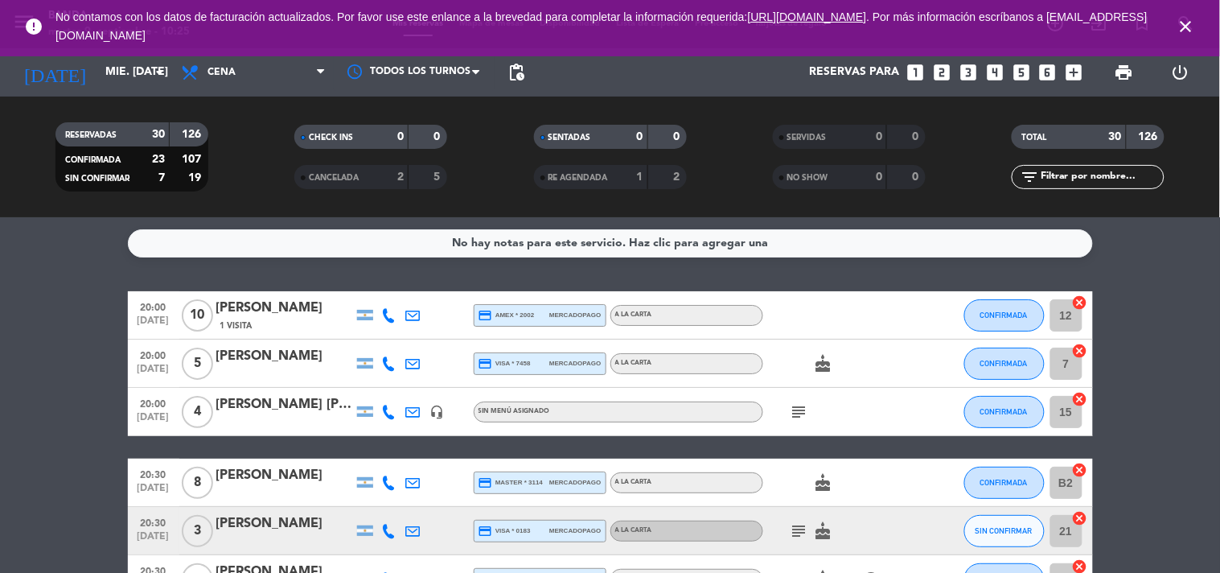
type input "dom. [DATE]"
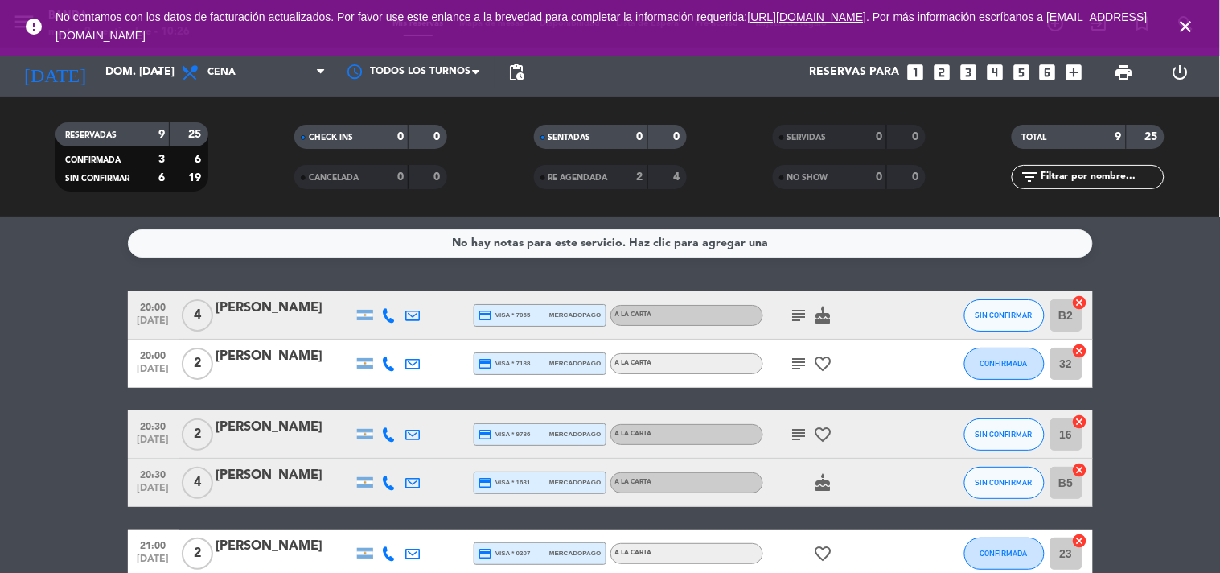
click at [387, 45] on span "No contamos con los datos de facturación actualizados. Por favor use este enlan…" at bounding box center [610, 26] width 1109 height 53
click at [319, 75] on icon at bounding box center [320, 72] width 7 height 13
click at [255, 130] on div "menu Banda martes 9. septiembre - 10:27 Mis reservas Mapa de mesas Disponibilid…" at bounding box center [610, 108] width 1220 height 217
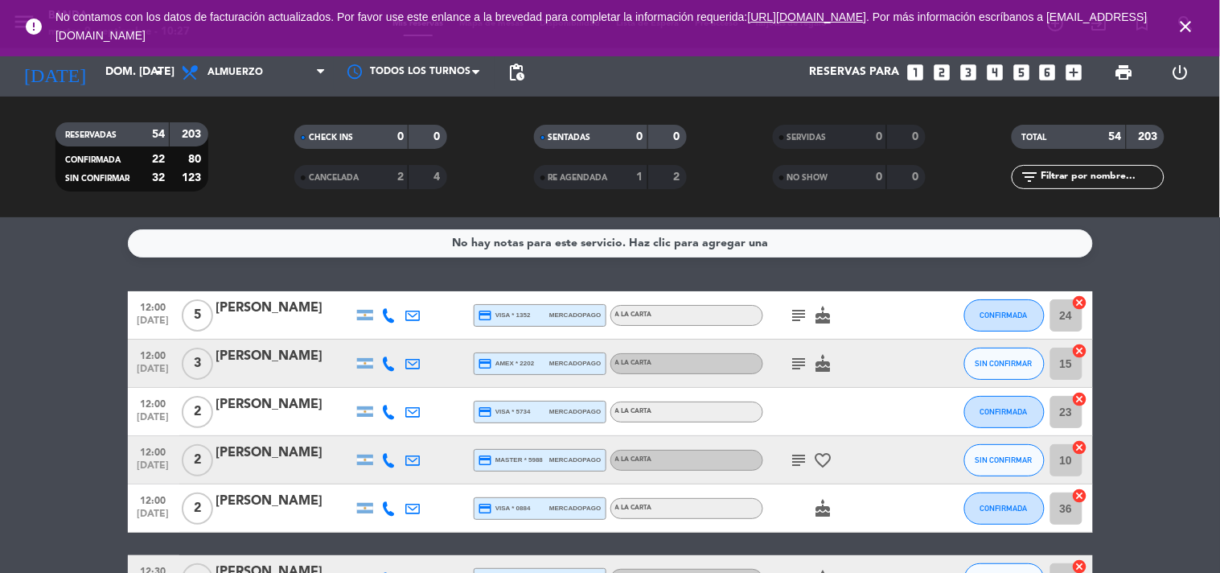
click at [1182, 22] on icon "close" at bounding box center [1186, 26] width 19 height 19
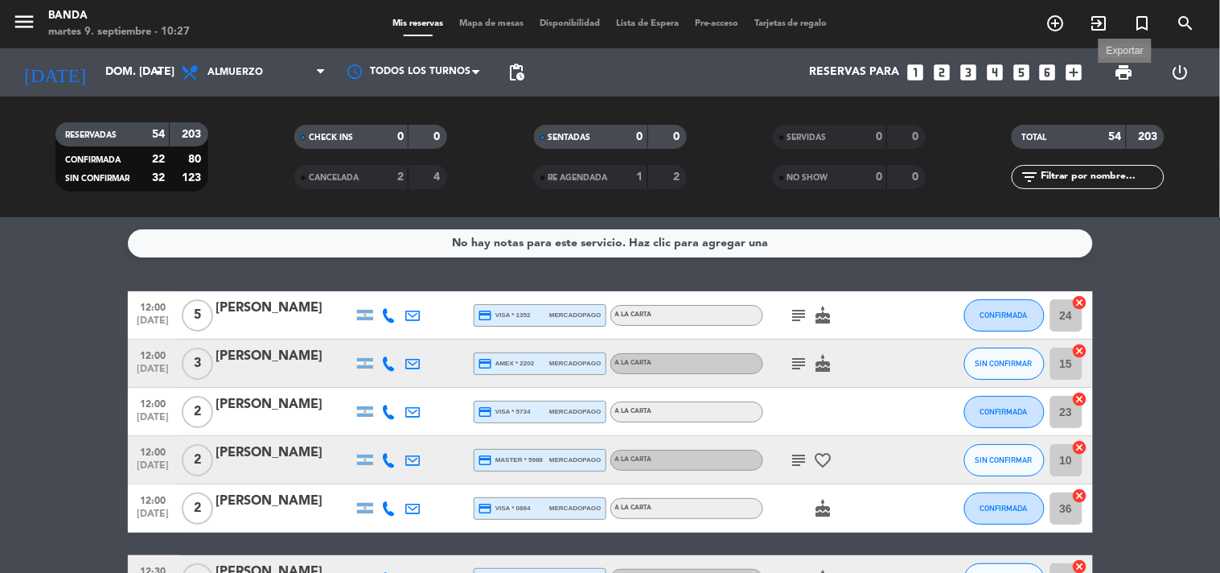
click at [1129, 74] on span "print" at bounding box center [1124, 72] width 19 height 19
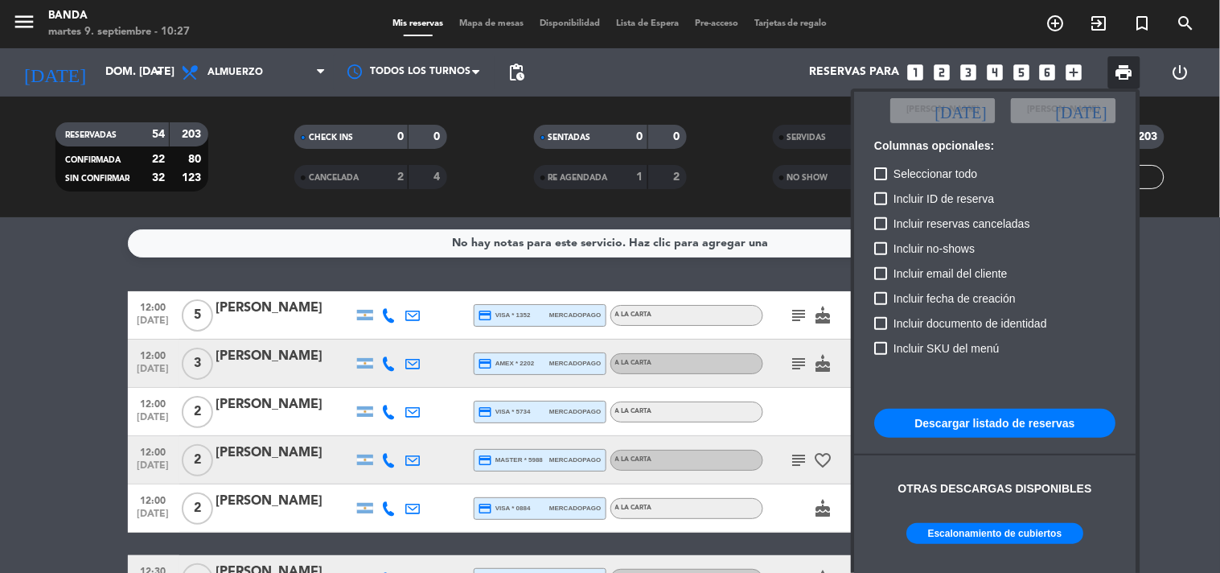
click at [1001, 540] on button "Escalonamiento de cubiertos" at bounding box center [995, 533] width 177 height 21
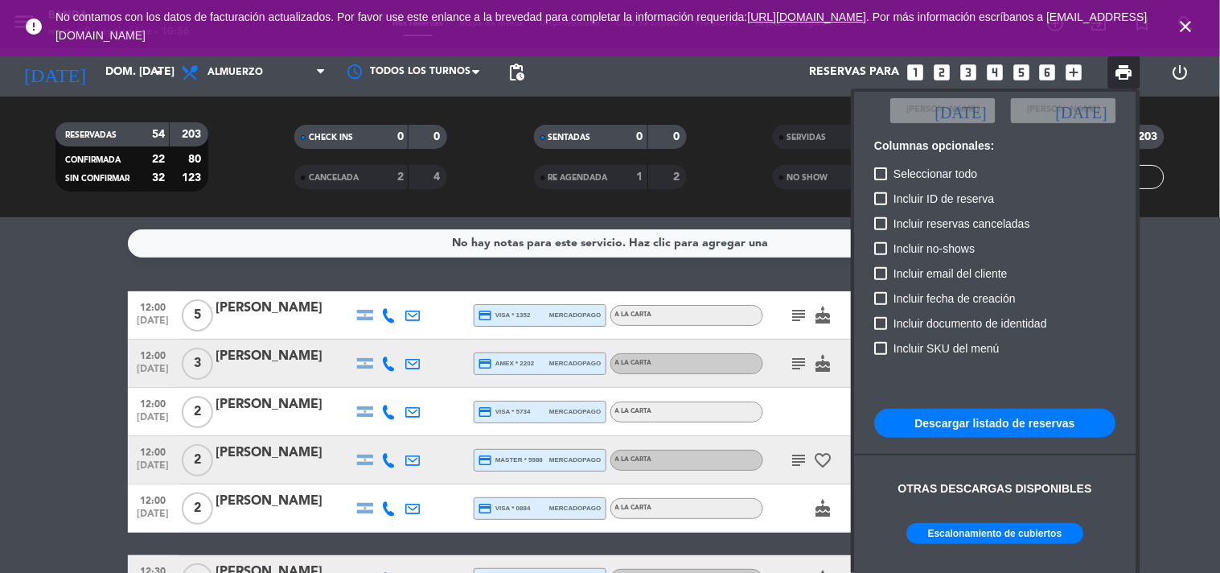
click at [1187, 27] on icon "close" at bounding box center [1186, 26] width 19 height 19
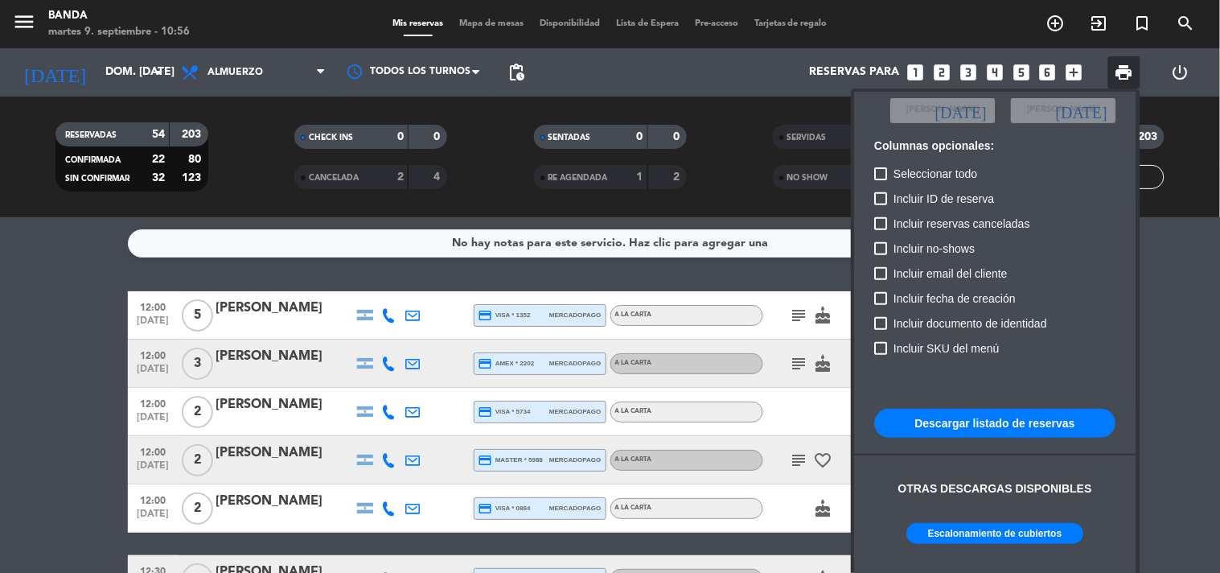
click at [1187, 27] on div at bounding box center [610, 286] width 1220 height 573
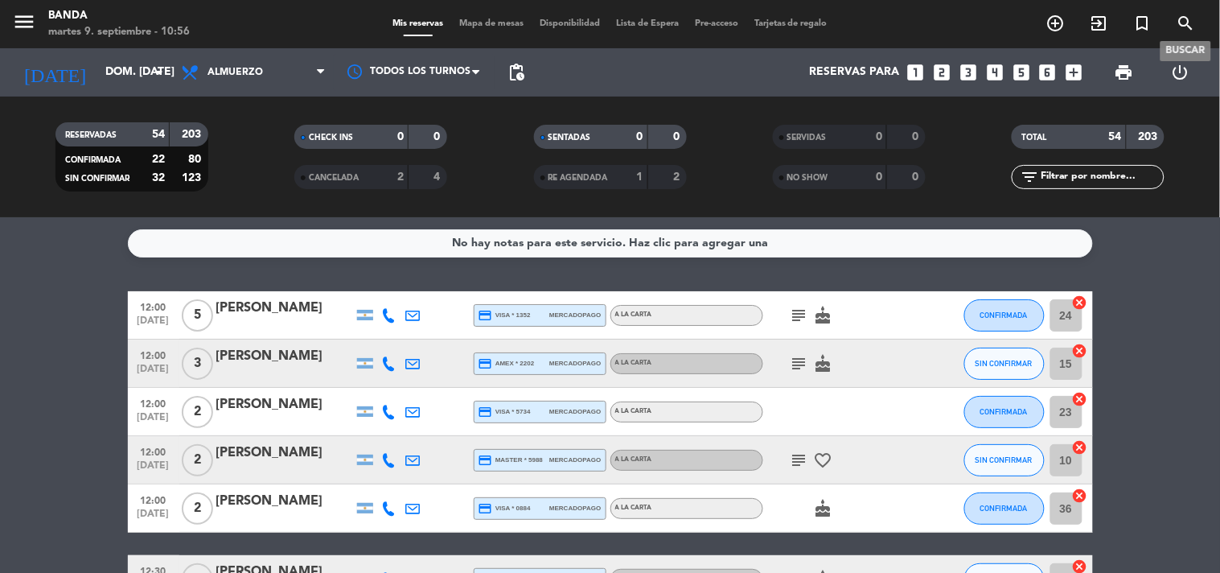
click at [1187, 27] on icon "search" at bounding box center [1186, 23] width 19 height 19
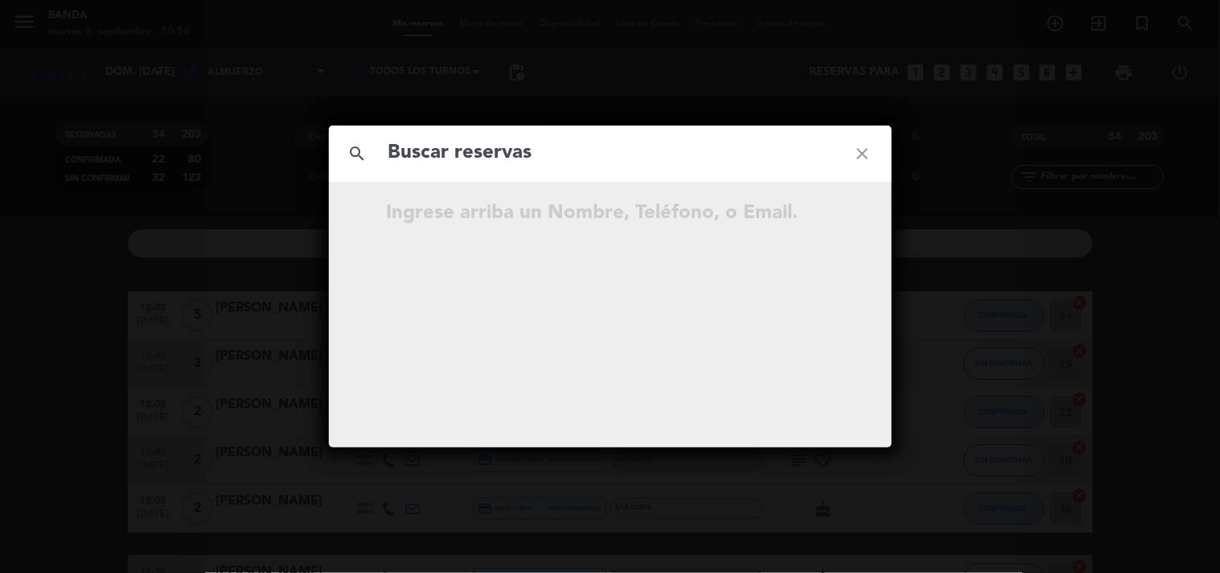
click at [635, 162] on input "text" at bounding box center [610, 153] width 447 height 33
type input "G"
click at [857, 161] on icon "close" at bounding box center [863, 154] width 58 height 58
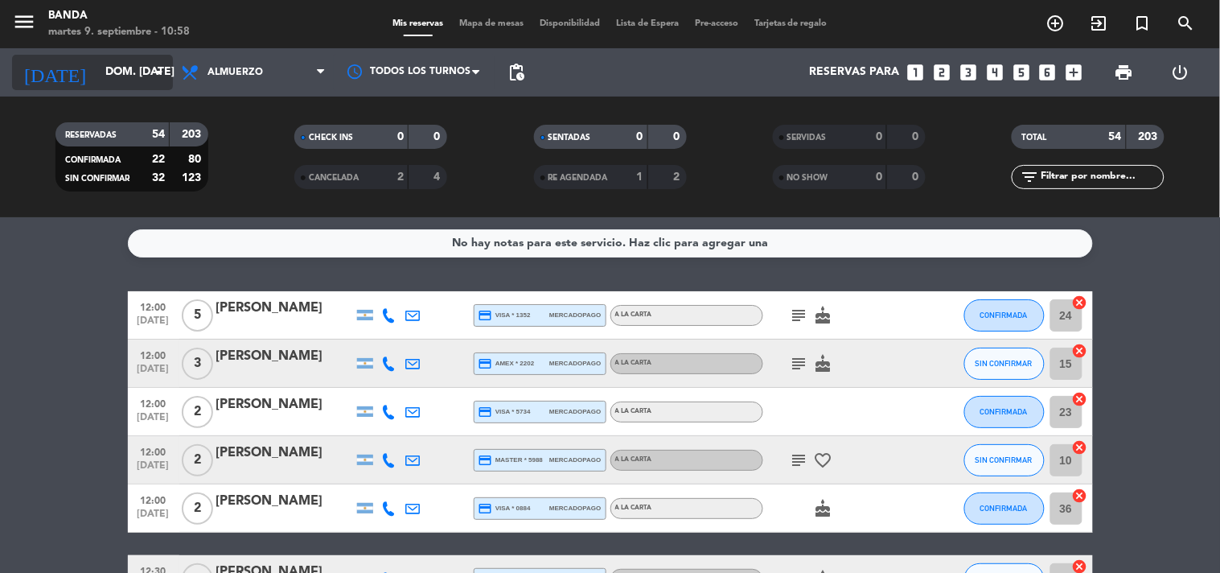
click at [148, 75] on input "dom. [DATE]" at bounding box center [173, 72] width 153 height 29
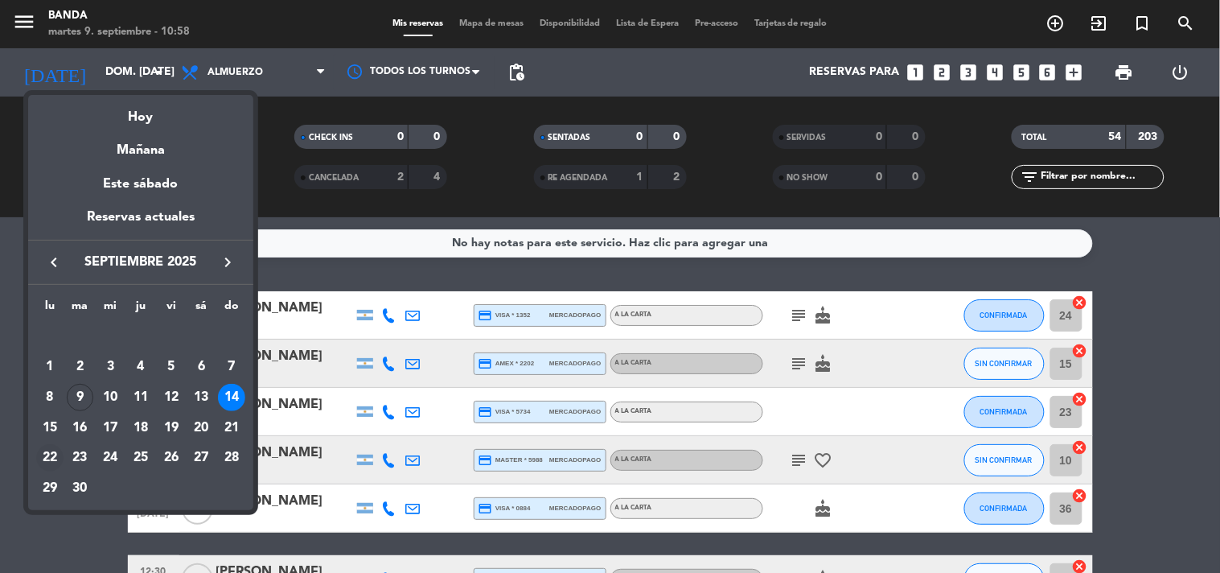
click at [45, 461] on div "22" at bounding box center [49, 457] width 27 height 27
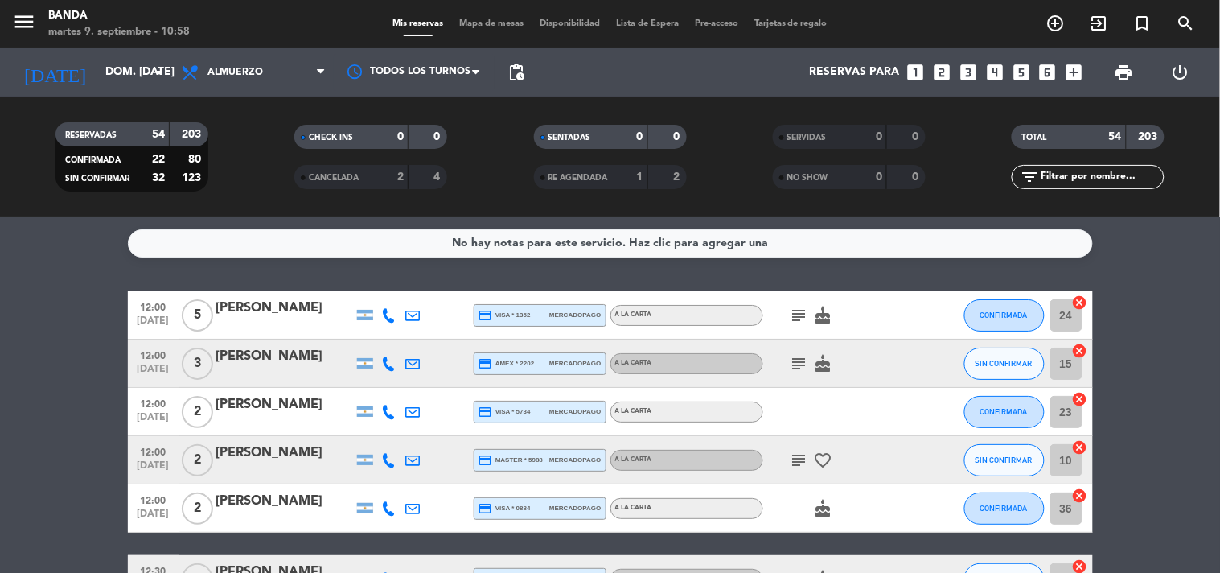
type input "lun. [DATE]"
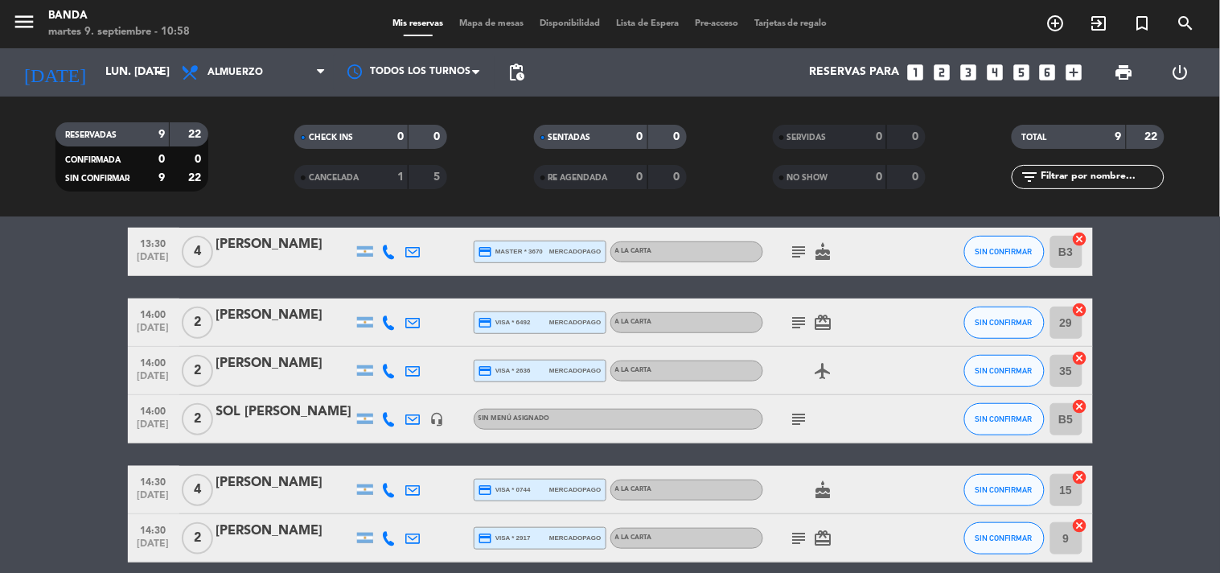
scroll to position [323, 0]
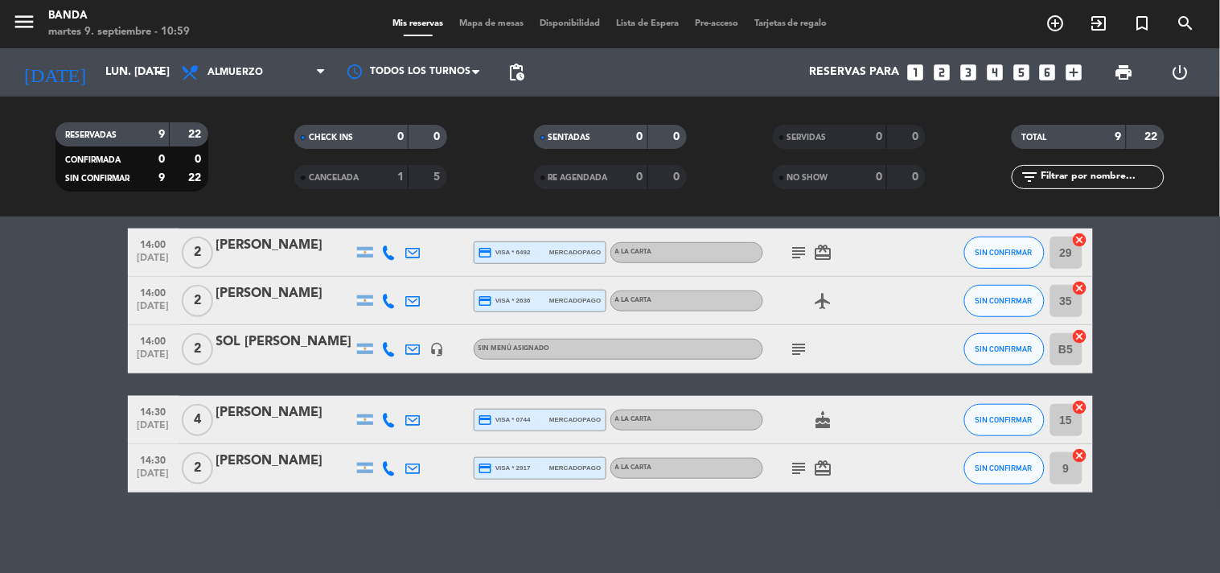
click at [389, 253] on icon at bounding box center [389, 252] width 14 height 14
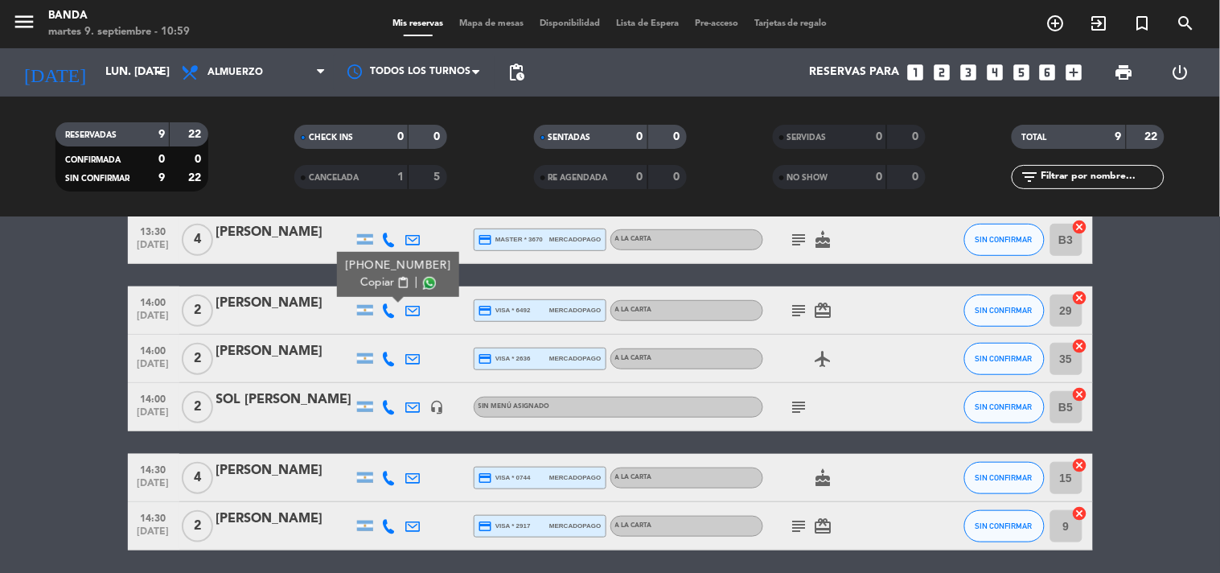
scroll to position [264, 0]
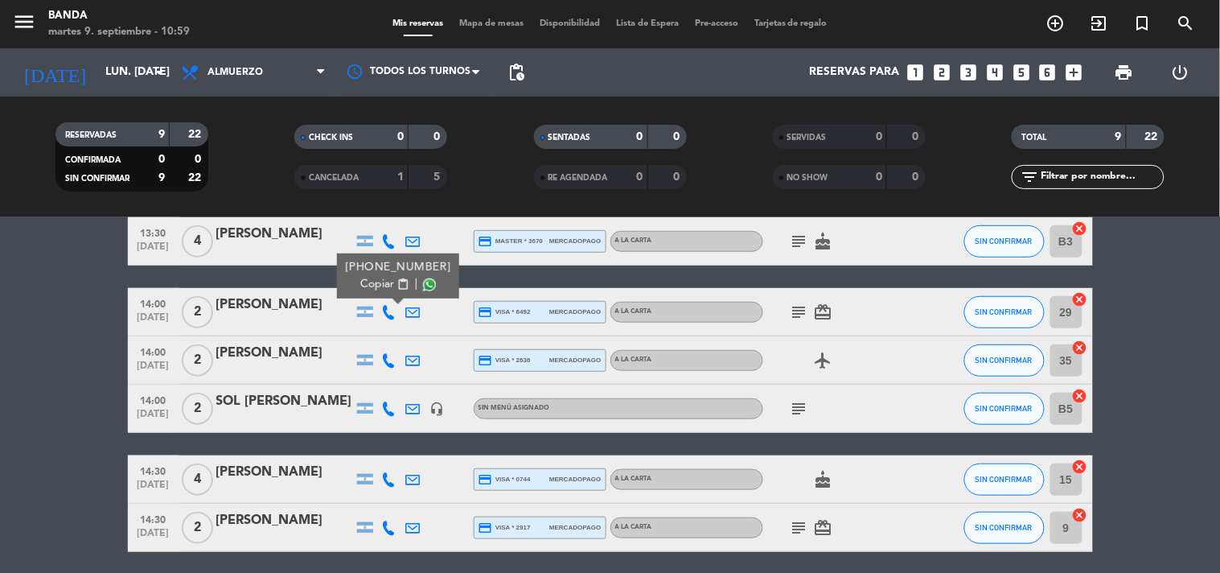
drag, startPoint x: 389, startPoint y: 285, endPoint x: 36, endPoint y: 331, distance: 355.4
click at [36, 331] on bookings-row "12:30 [DATE] 2 [PERSON_NAME] credit_card master * 1335 mercadopago A LA CARTA f…" at bounding box center [610, 289] width 1220 height 524
click at [396, 360] on icon at bounding box center [389, 360] width 14 height 14
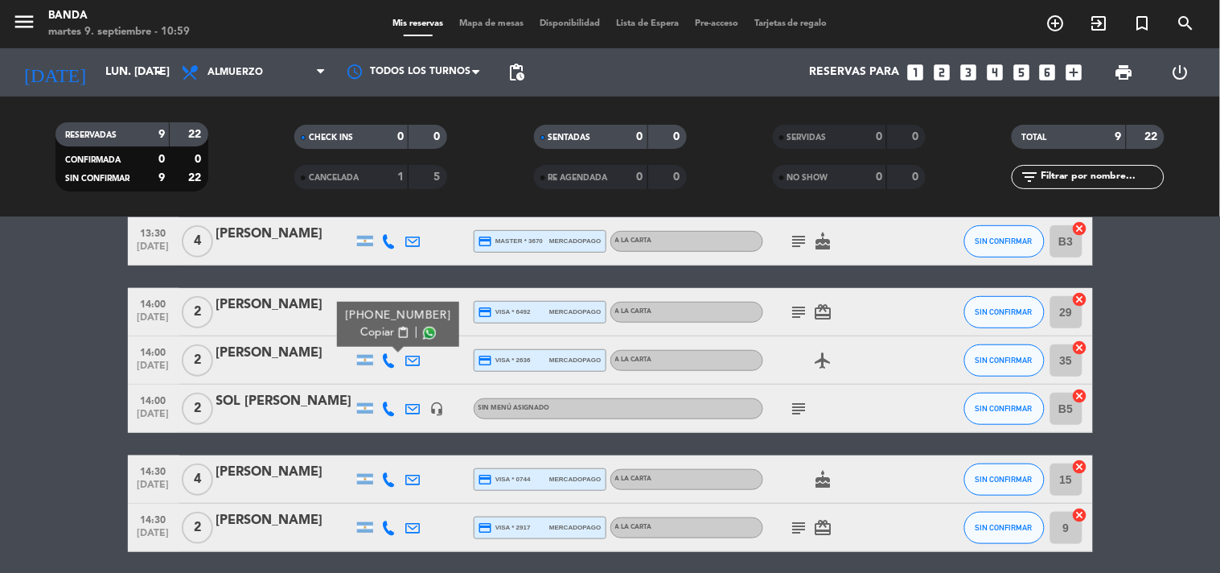
click at [389, 401] on icon at bounding box center [389, 408] width 14 height 14
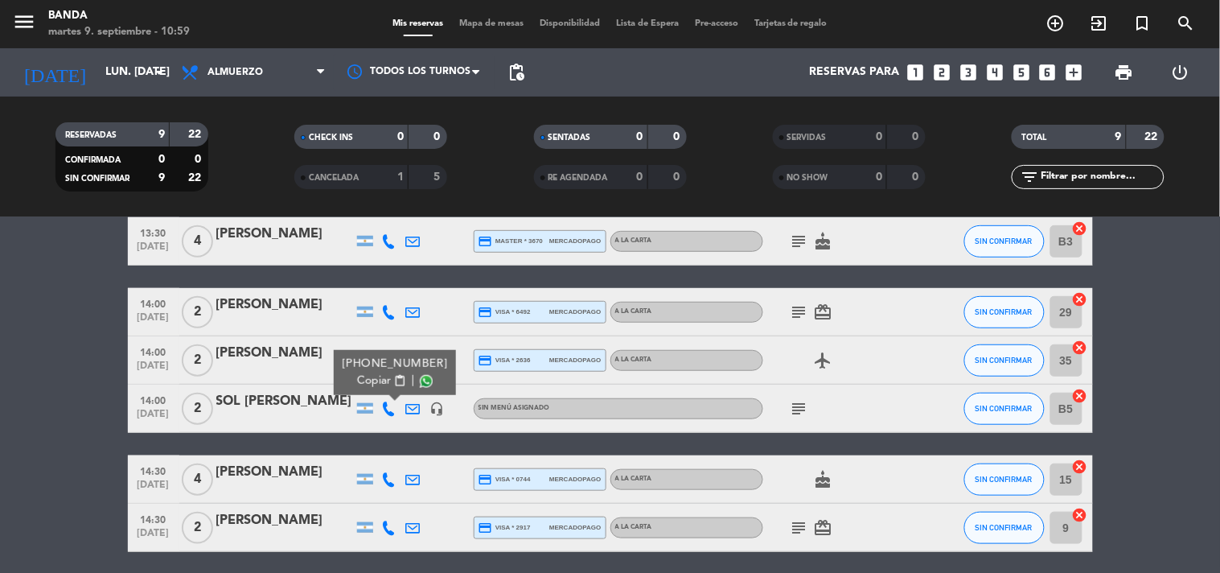
click at [384, 310] on icon at bounding box center [389, 312] width 14 height 14
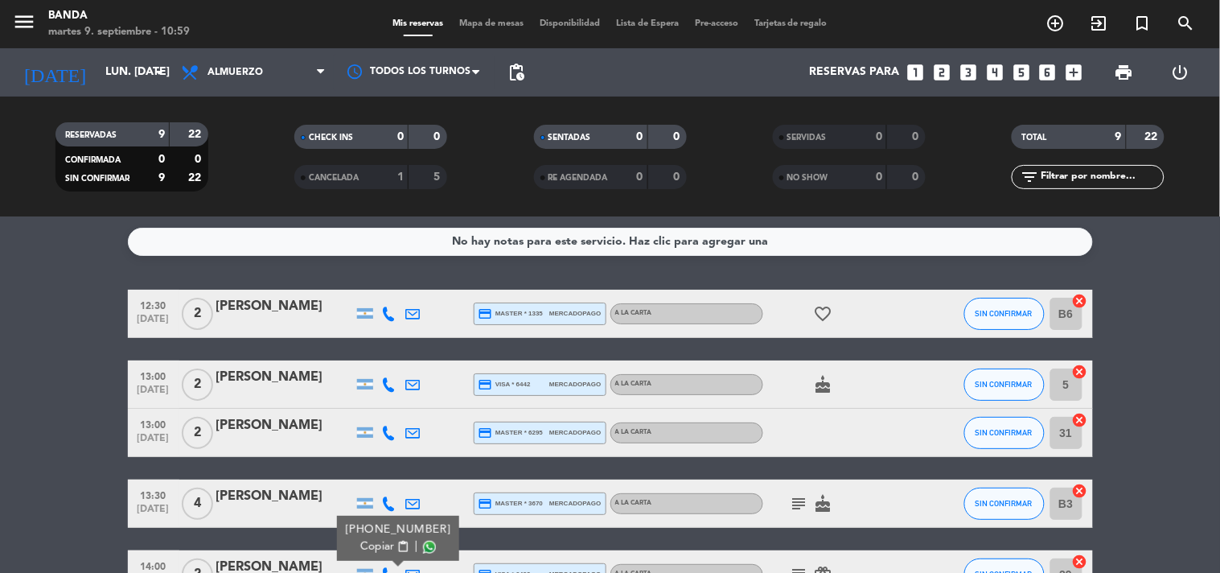
scroll to position [323, 0]
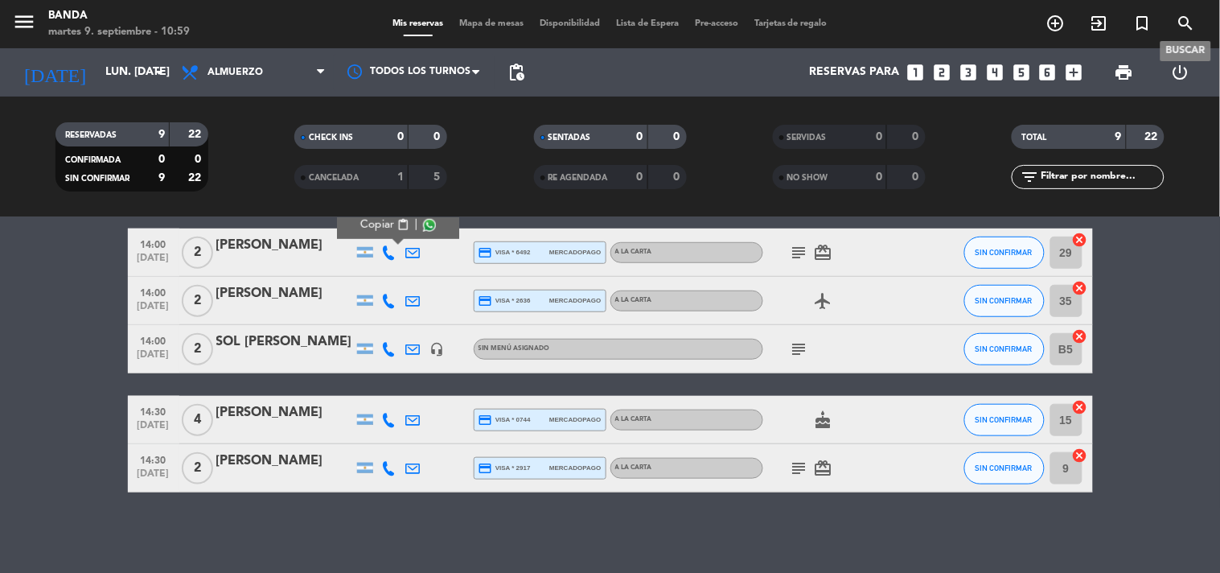
click at [1188, 24] on icon "search" at bounding box center [1186, 23] width 19 height 19
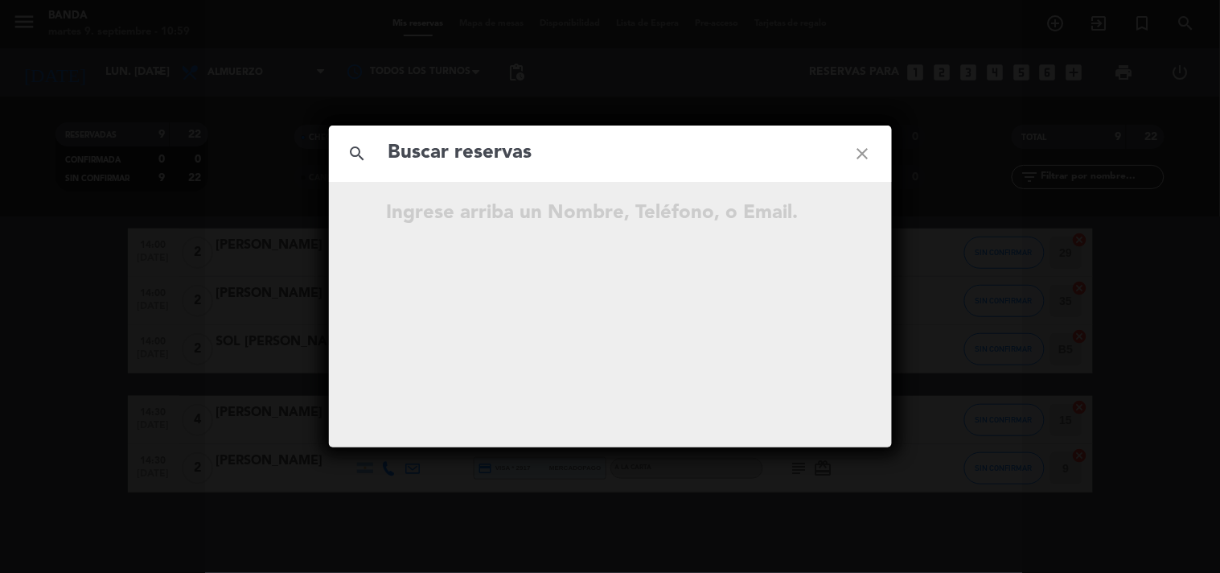
click at [582, 145] on input "text" at bounding box center [610, 153] width 447 height 33
type input "[EMAIL_ADDRESS][DOMAIN_NAME]"
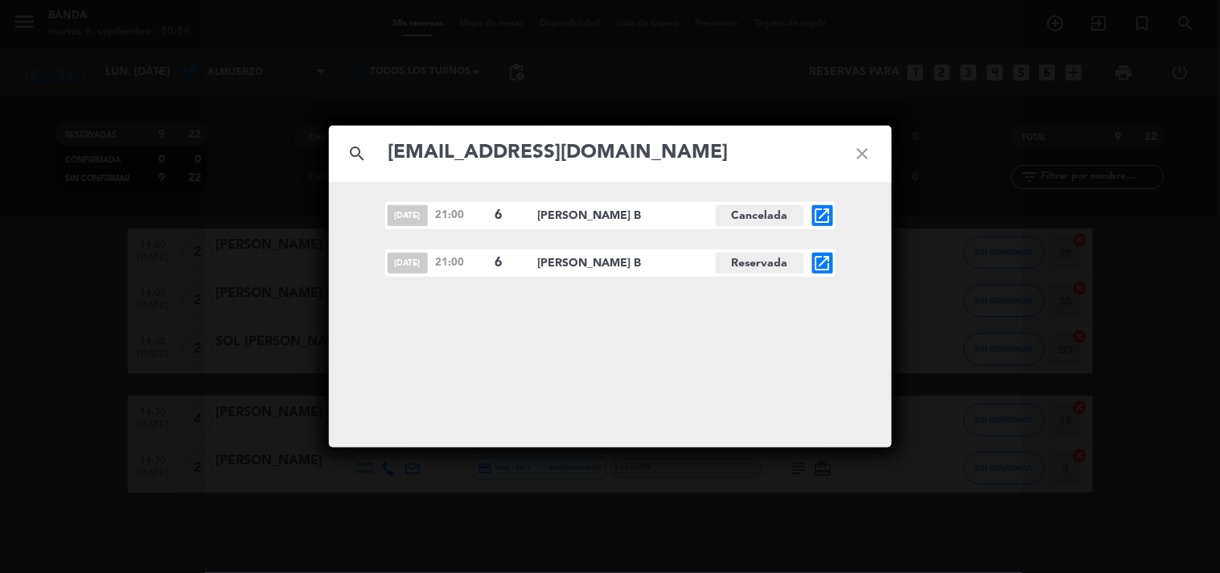
click at [816, 265] on icon "open_in_new" at bounding box center [822, 262] width 19 height 19
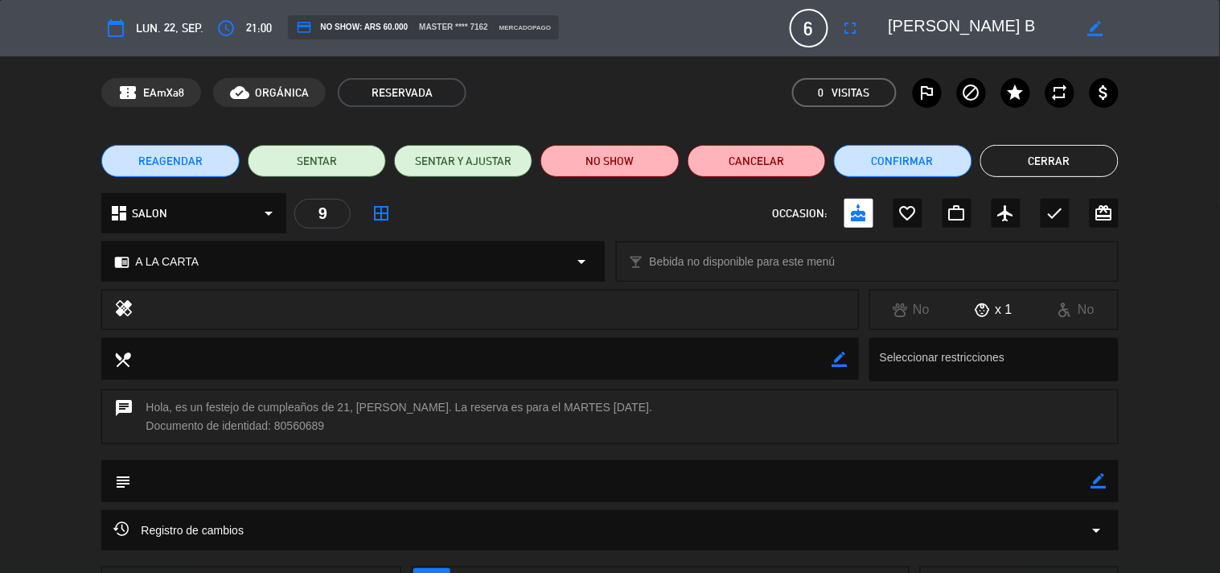
click at [193, 162] on span "REAGENDAR" at bounding box center [170, 161] width 64 height 17
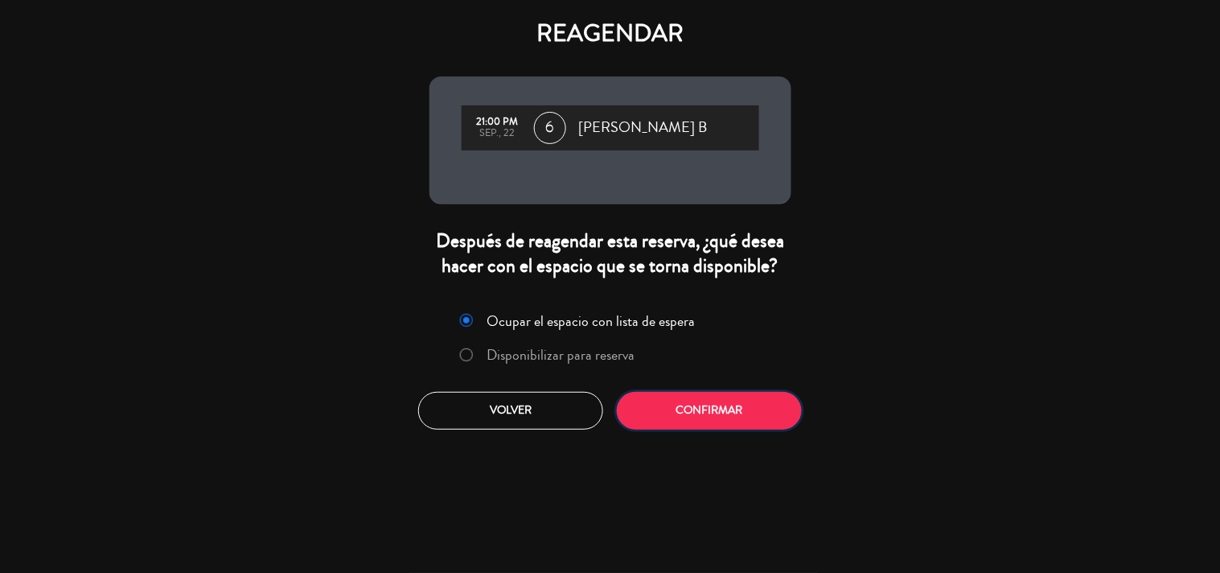
click at [654, 413] on button "Confirmar" at bounding box center [709, 411] width 185 height 38
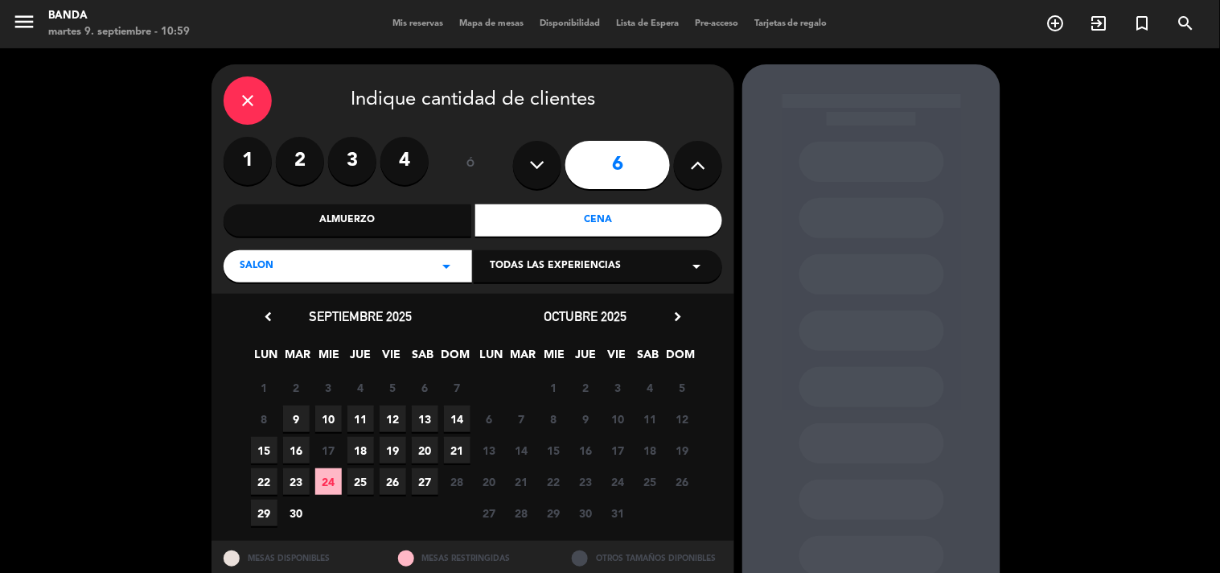
click at [564, 225] on div "Cena" at bounding box center [599, 220] width 248 height 32
click at [298, 477] on span "23" at bounding box center [296, 481] width 27 height 27
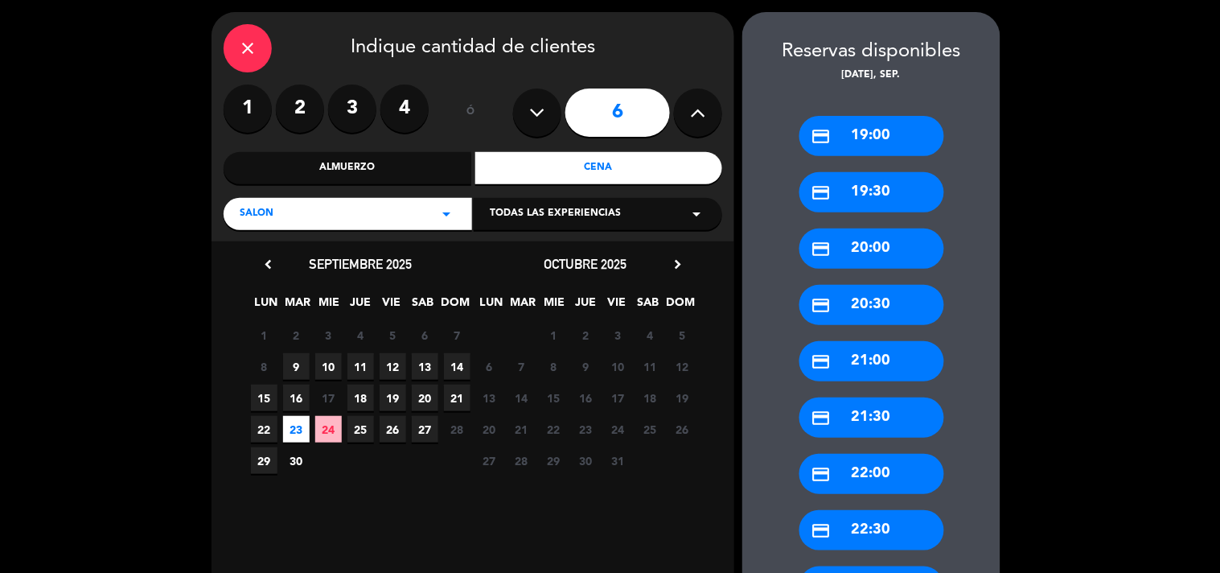
click at [902, 367] on div "credit_card 21:00" at bounding box center [872, 361] width 145 height 40
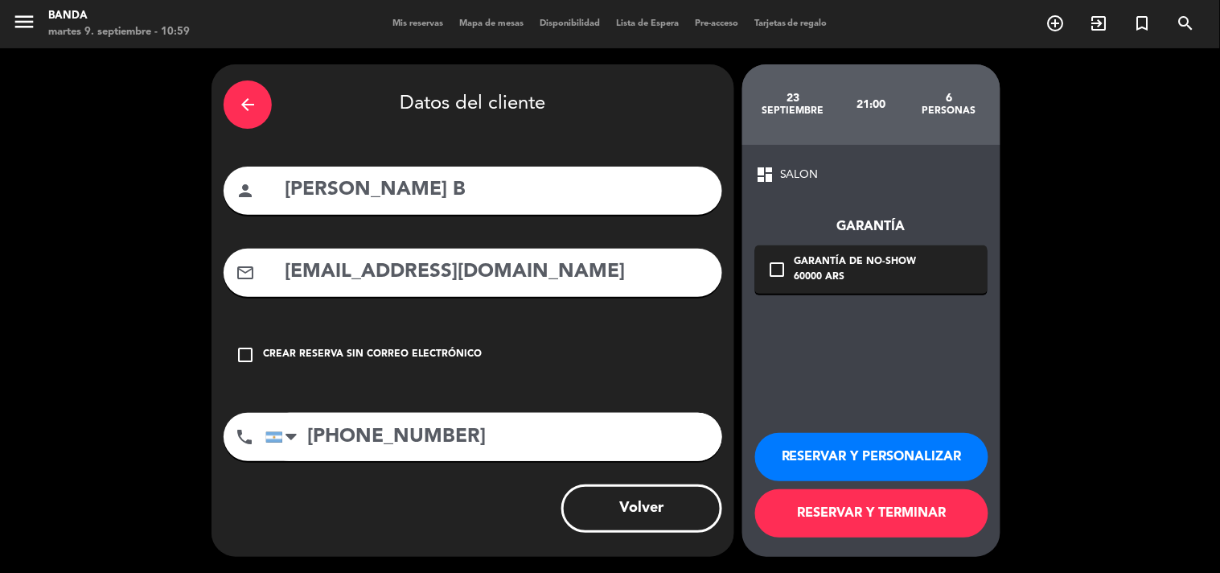
click at [886, 509] on button "RESERVAR Y TERMINAR" at bounding box center [871, 513] width 233 height 48
